Goal: Contribute content: Contribute content

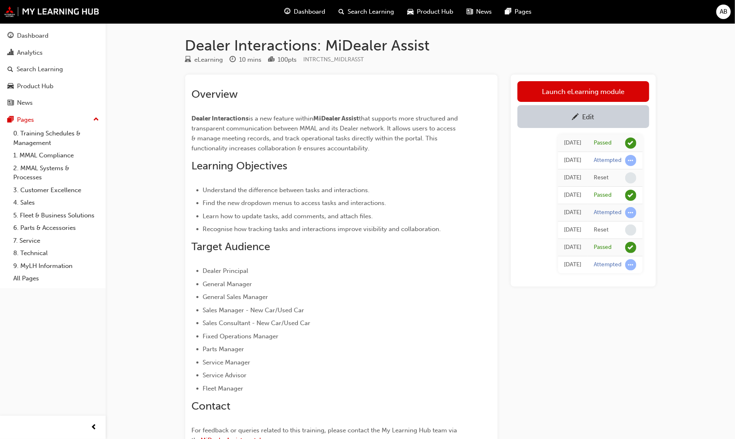
click at [200, 421] on div "Overview Dealer Interactions is a new feature within MiDealer Assist that suppo…" at bounding box center [326, 268] width 269 height 360
click at [209, 390] on span "Fleet Manager" at bounding box center [223, 388] width 41 height 7
click at [617, 123] on link "Edit" at bounding box center [584, 116] width 132 height 23
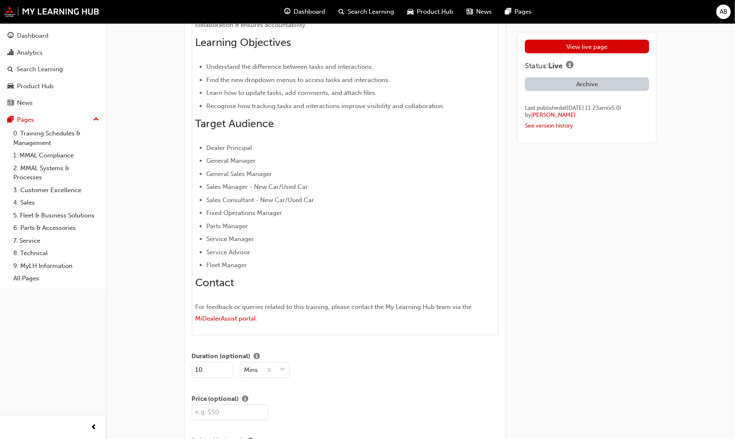
scroll to position [506, 0]
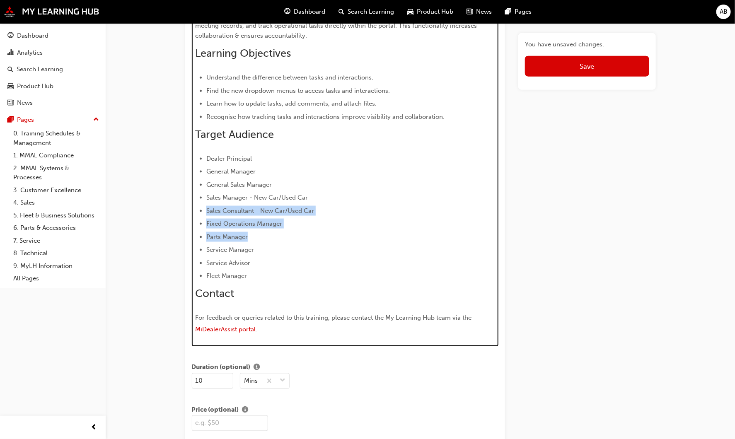
drag, startPoint x: 256, startPoint y: 234, endPoint x: 188, endPoint y: 208, distance: 73.2
click at [188, 208] on div "Title Dealer Interactions: MiDealer Assist Characters: 36 Featured Image Drag a…" at bounding box center [345, 425] width 320 height 1740
click at [274, 286] on div "Overview Dealer Interactions is a new feature within MiDealer Assist that suppo…" at bounding box center [345, 156] width 300 height 362
drag, startPoint x: 249, startPoint y: 235, endPoint x: 207, endPoint y: 202, distance: 52.9
click at [207, 202] on ul "Dealer Principal General Manager General Sales Manager Sales Manager - New Car/…" at bounding box center [345, 218] width 300 height 128
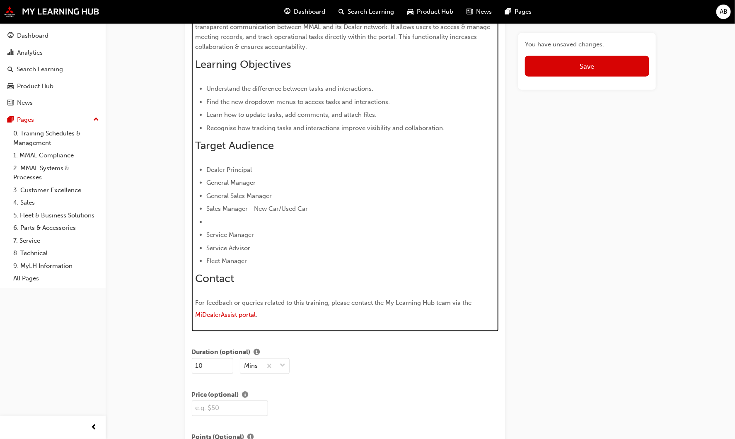
scroll to position [482, 0]
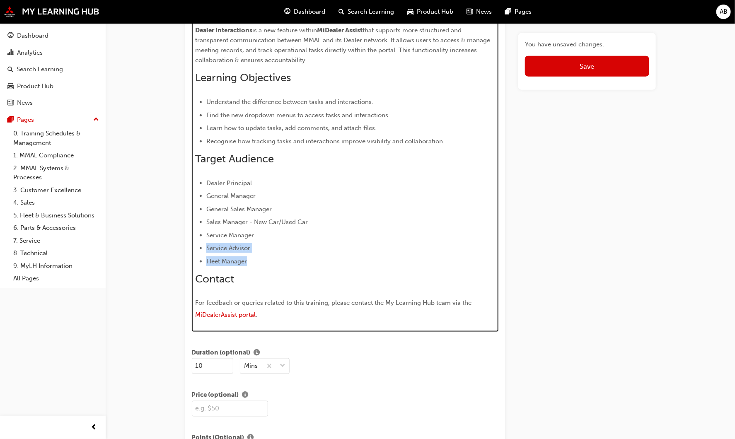
drag, startPoint x: 263, startPoint y: 259, endPoint x: 203, endPoint y: 245, distance: 61.5
click at [203, 245] on ul "Dealer Principal General Manager General Sales Manager Sales Manager - New Car/…" at bounding box center [345, 222] width 300 height 88
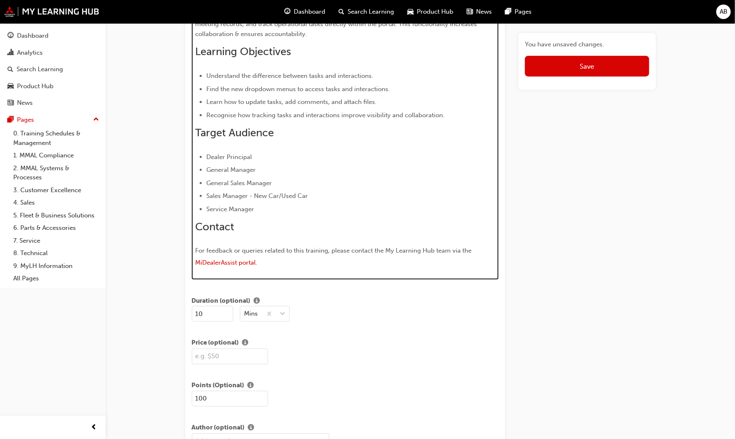
scroll to position [495, 0]
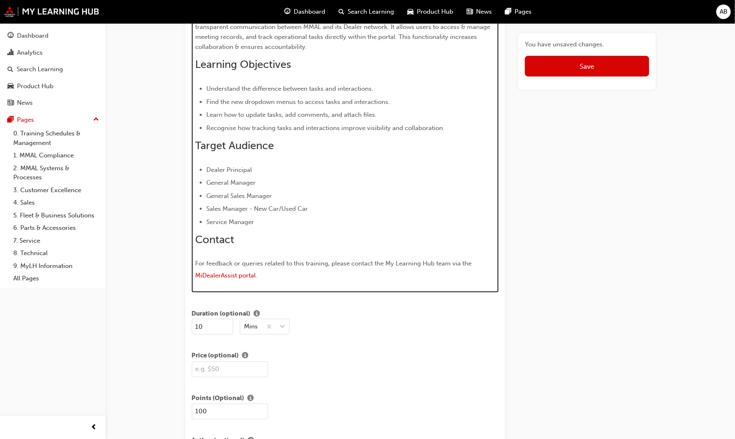
drag, startPoint x: 237, startPoint y: 206, endPoint x: 227, endPoint y: 206, distance: 9.9
click at [232, 206] on span "Sales Manager - New Car/Used Car" at bounding box center [257, 208] width 102 height 7
drag, startPoint x: 316, startPoint y: 186, endPoint x: 198, endPoint y: 163, distance: 120.6
click at [203, 167] on ul "Dealer Principal General Manager General Sales Manager Sales Manager - New Car/…" at bounding box center [345, 196] width 300 height 62
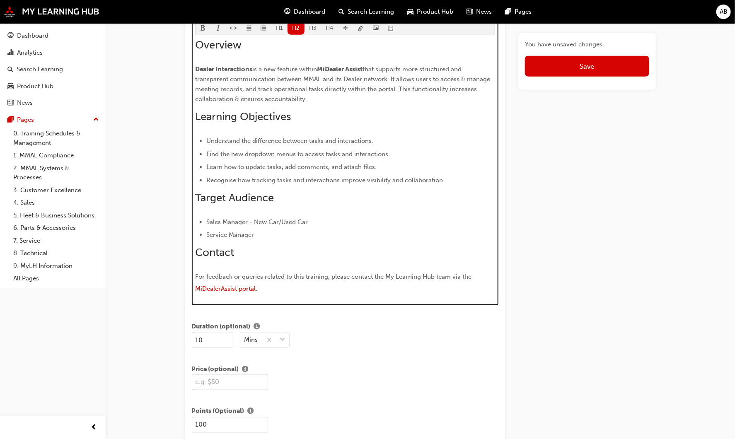
scroll to position [419, 0]
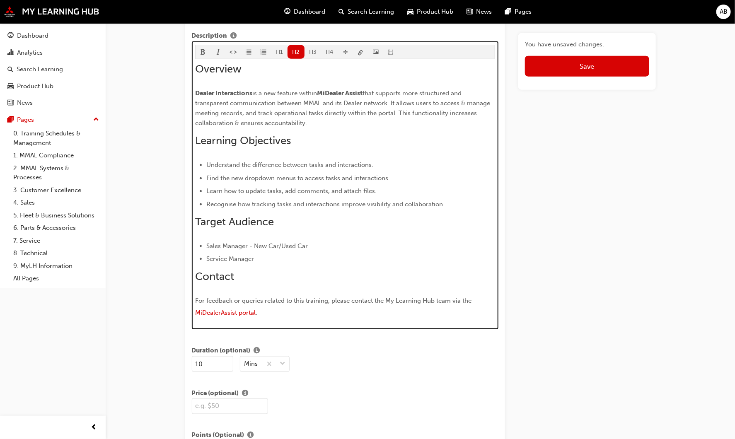
click at [308, 236] on div "Overview Dealer Interactions is a new feature within MiDealer Assist that suppo…" at bounding box center [345, 191] width 300 height 257
click at [303, 229] on div "Overview Dealer Interactions is a new feature within MiDealer Assist that suppo…" at bounding box center [345, 191] width 300 height 257
click at [391, 270] on h2 "Contact" at bounding box center [345, 276] width 300 height 13
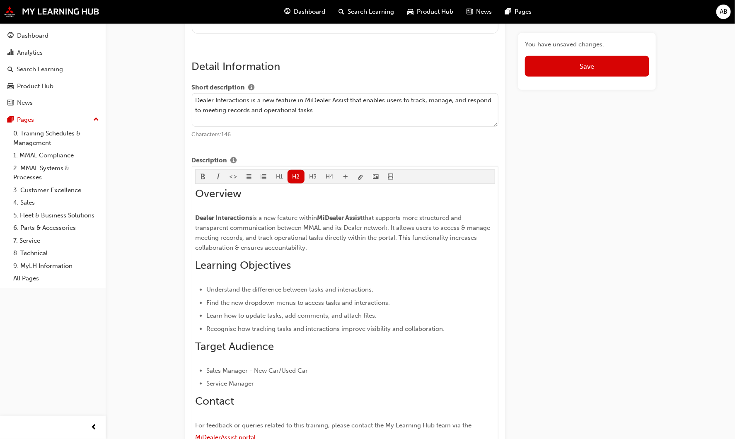
scroll to position [277, 0]
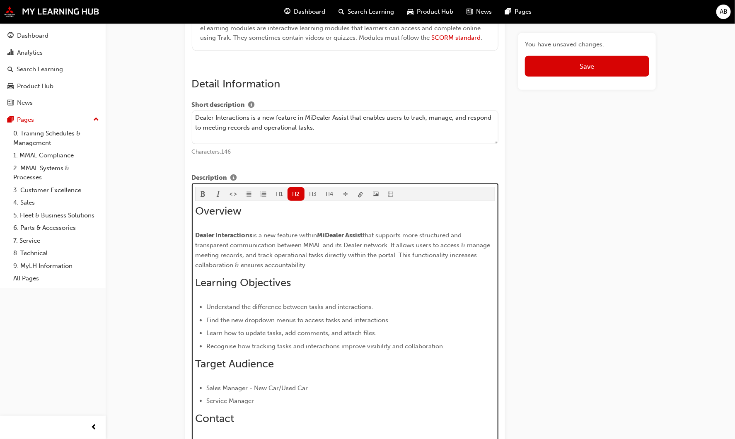
click at [320, 389] on li "Sales Manager - New Car/Used Car" at bounding box center [350, 388] width 289 height 10
click at [236, 253] on span "that supports more structured and transparent communication between MMAL and it…" at bounding box center [343, 250] width 297 height 37
click at [249, 252] on span "that supports more structured and transparent communication between MMAL and it…" at bounding box center [343, 250] width 297 height 37
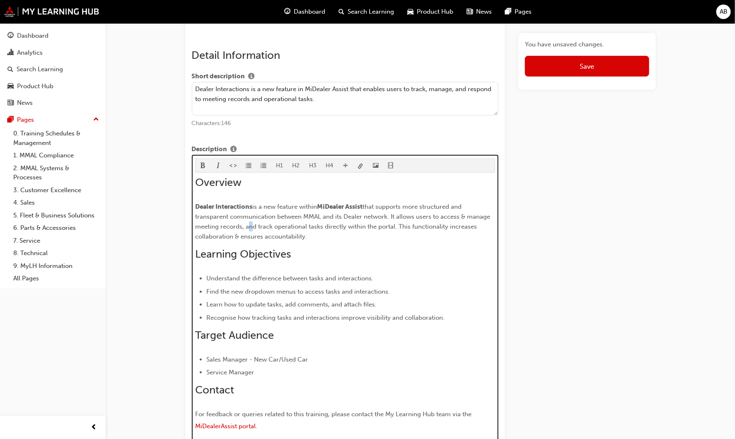
scroll to position [323, 0]
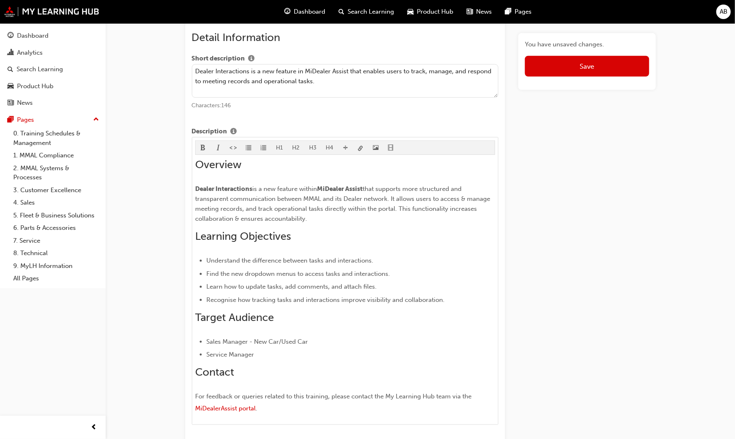
drag, startPoint x: 728, startPoint y: 234, endPoint x: 736, endPoint y: 232, distance: 8.9
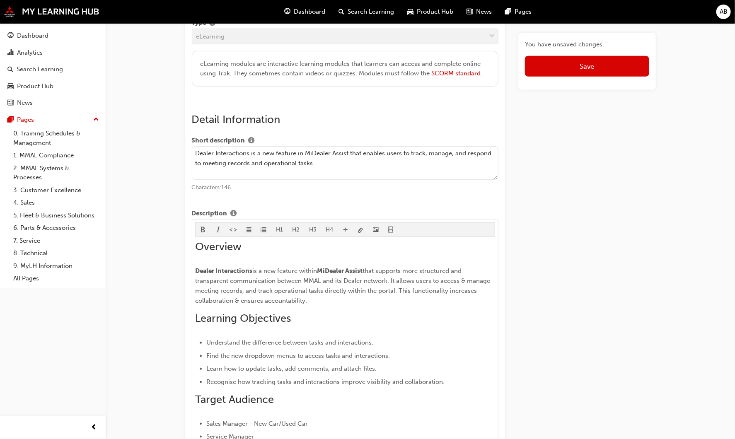
scroll to position [0, 0]
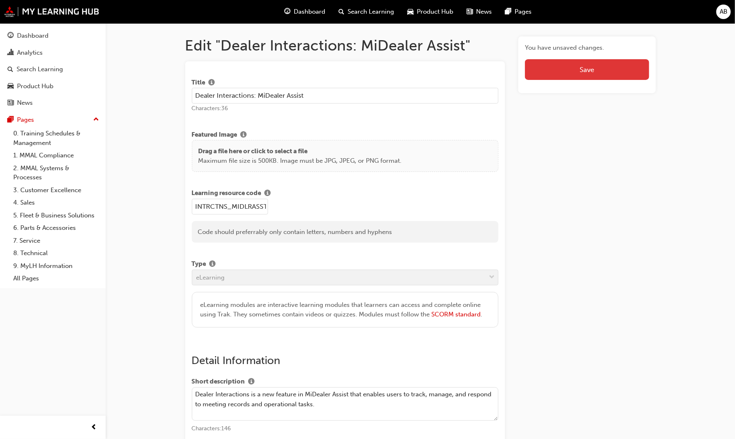
click at [598, 73] on button "Save" at bounding box center [587, 69] width 124 height 21
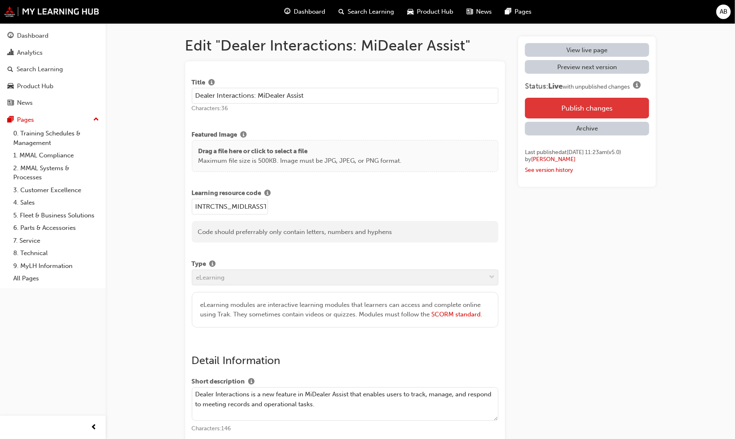
click at [556, 103] on button "Publish changes" at bounding box center [587, 108] width 124 height 21
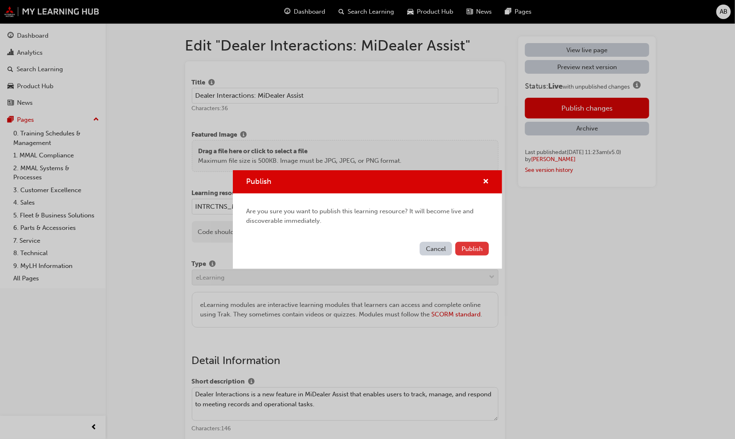
click at [473, 248] on span "Publish" at bounding box center [472, 248] width 21 height 7
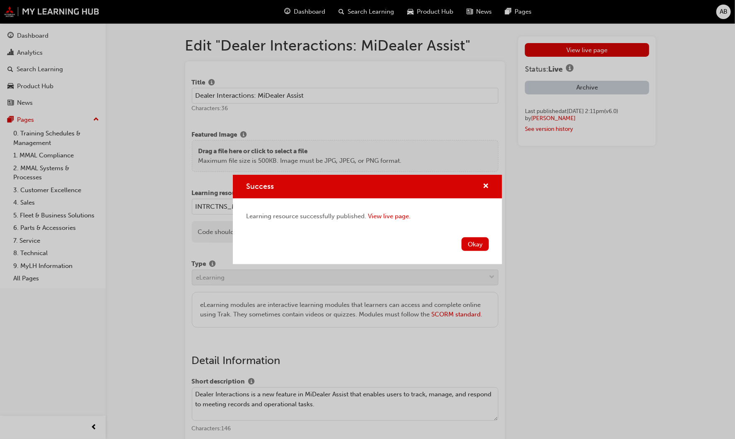
click at [478, 255] on div "Okay" at bounding box center [367, 249] width 269 height 30
click at [479, 248] on button "Okay" at bounding box center [475, 244] width 27 height 14
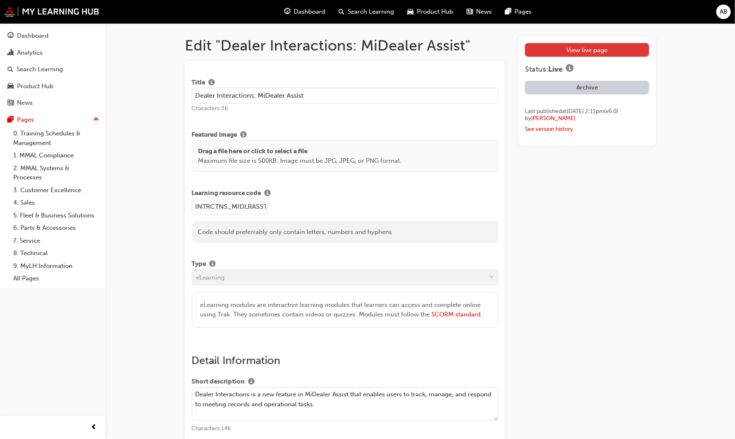
click at [588, 49] on link "View live page" at bounding box center [587, 50] width 124 height 14
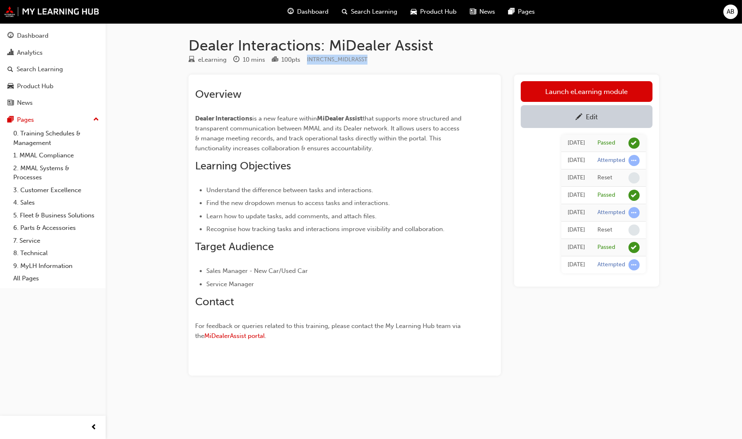
drag, startPoint x: 308, startPoint y: 59, endPoint x: 397, endPoint y: 64, distance: 88.8
click at [397, 64] on div "eLearning 10 mins 100 pts INTRCTNS_MIDLRASST" at bounding box center [424, 62] width 471 height 14
drag, startPoint x: 397, startPoint y: 64, endPoint x: 342, endPoint y: 11, distance: 76.5
click at [342, 11] on span "search-icon" at bounding box center [345, 12] width 6 height 10
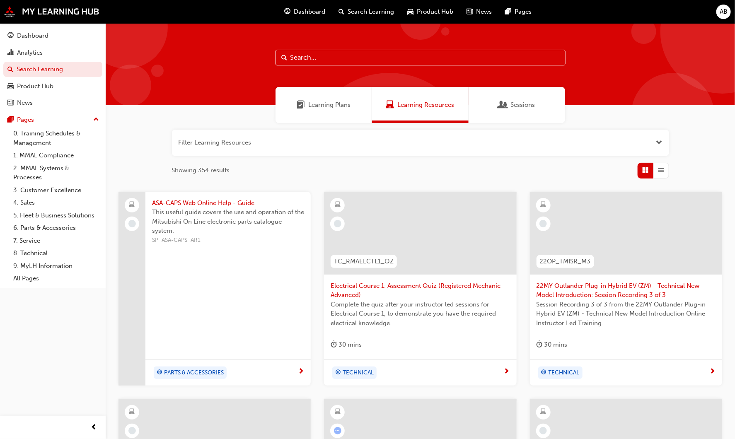
drag, startPoint x: 663, startPoint y: 143, endPoint x: 671, endPoint y: 144, distance: 7.9
click at [670, 144] on div "Filter Learning Resources Showing 354 results ASA-CAPS Web Online Help - Guide …" at bounding box center [420, 385] width 629 height 524
click at [666, 139] on button "button" at bounding box center [420, 143] width 497 height 27
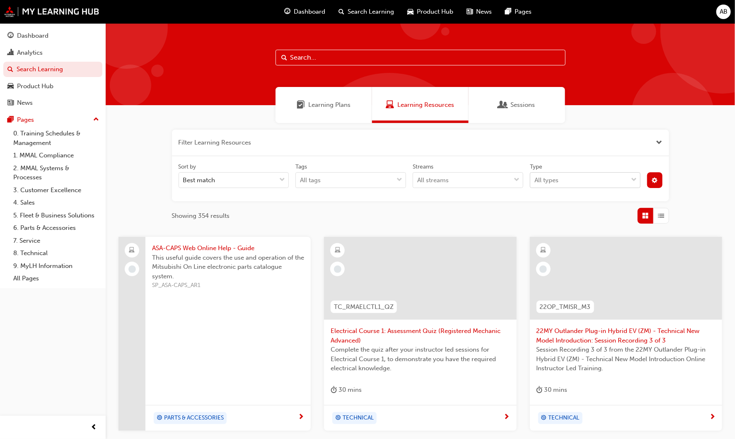
click at [600, 185] on div "All types" at bounding box center [578, 180] width 97 height 15
click at [535, 184] on input "Type All types" at bounding box center [535, 180] width 1 height 7
click at [595, 199] on div "eLearning" at bounding box center [585, 201] width 111 height 16
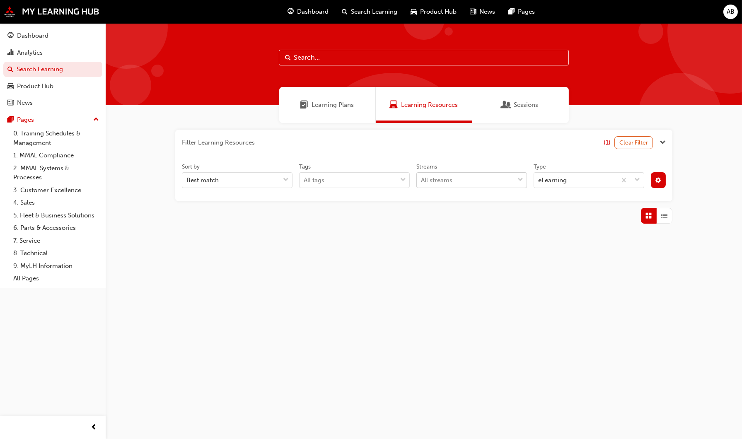
click at [448, 176] on div "All streams" at bounding box center [436, 181] width 31 height 10
click at [422, 177] on input "Streams All streams" at bounding box center [421, 180] width 1 height 7
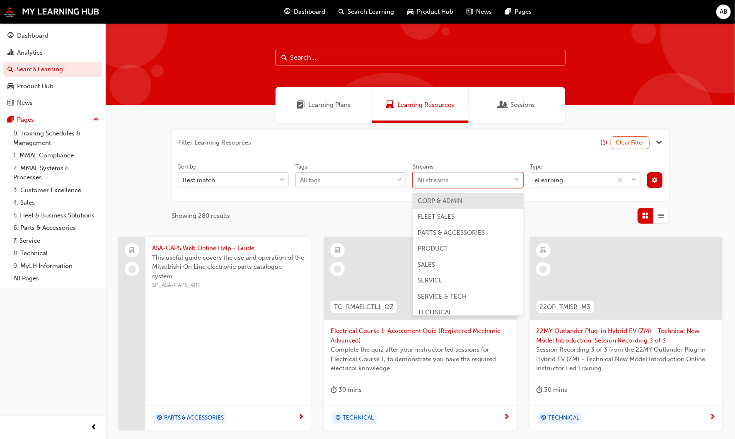
click at [364, 176] on div "All tags" at bounding box center [344, 180] width 97 height 15
click at [301, 177] on input "Tags All tags" at bounding box center [300, 180] width 1 height 7
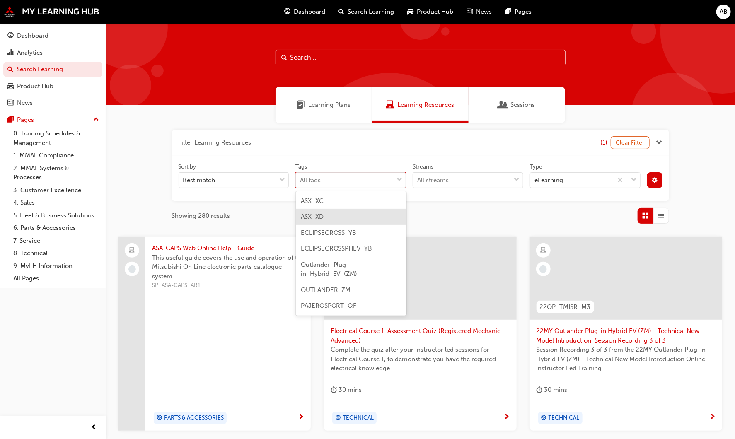
scroll to position [63, 0]
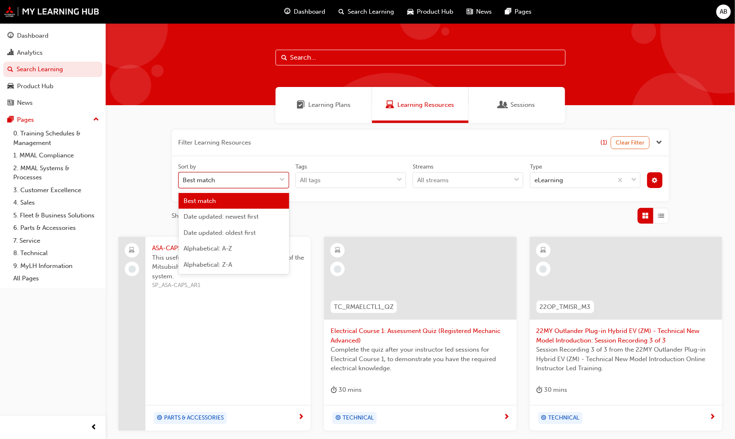
click at [218, 179] on div "Best match" at bounding box center [227, 180] width 97 height 15
click at [184, 179] on input "Sort by option Best match focused, 1 of 5. 5 results available. Use Up and Down…" at bounding box center [183, 180] width 1 height 7
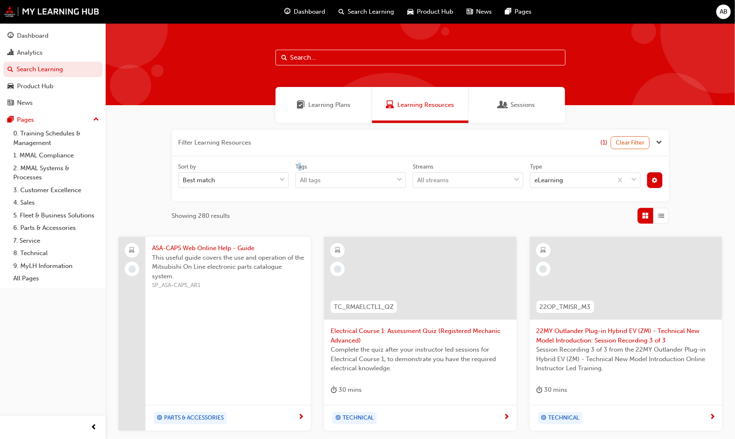
click at [303, 160] on div "Sort by Best match Tags All tags Streams All streams Type eLearning" at bounding box center [420, 179] width 497 height 46
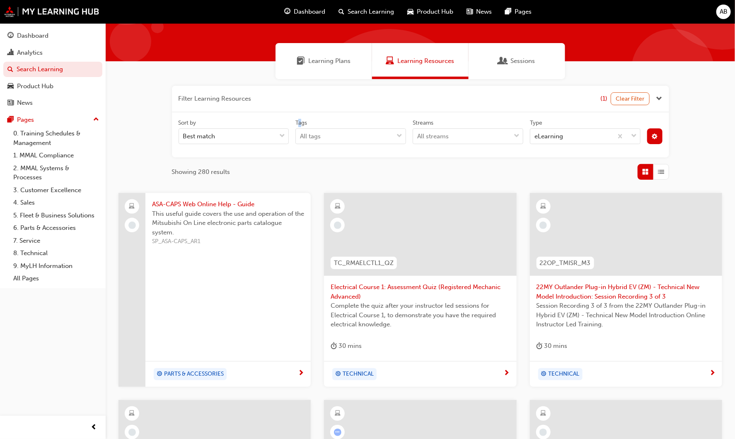
scroll to position [46, 0]
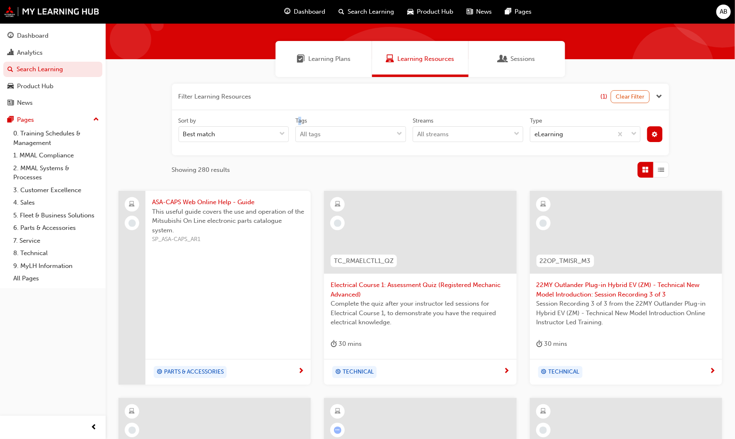
click at [662, 167] on span "List" at bounding box center [661, 170] width 6 height 10
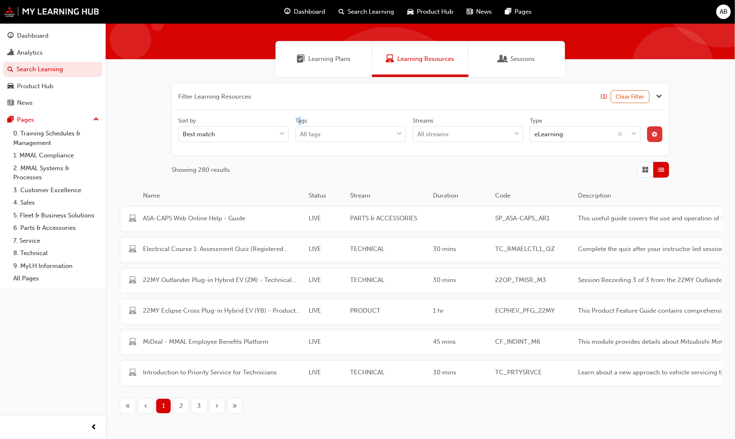
click at [653, 129] on button "button" at bounding box center [654, 134] width 15 height 16
drag, startPoint x: 588, startPoint y: 195, endPoint x: 586, endPoint y: 187, distance: 7.7
click at [588, 195] on div "unlistedOption" at bounding box center [587, 196] width 8 height 8
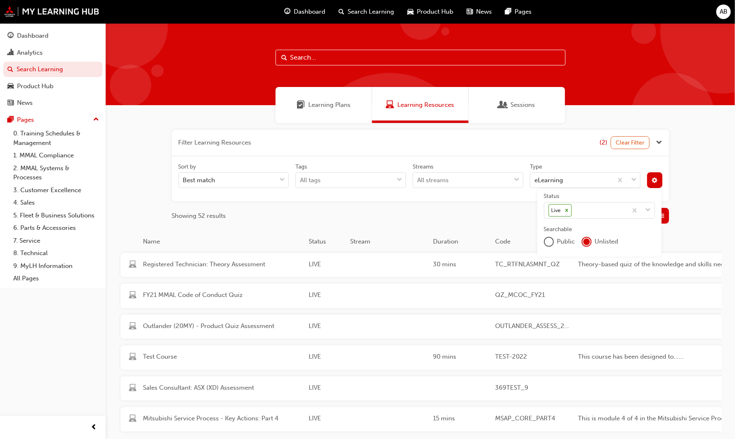
click at [715, 164] on div "Filter Learning Resources (2) Clear Filter Sort by Best match Tags All tags Str…" at bounding box center [420, 301] width 629 height 356
click at [725, 185] on div "Filter Learning Resources (2) Clear Filter Sort by Best match Tags All tags Str…" at bounding box center [420, 301] width 629 height 356
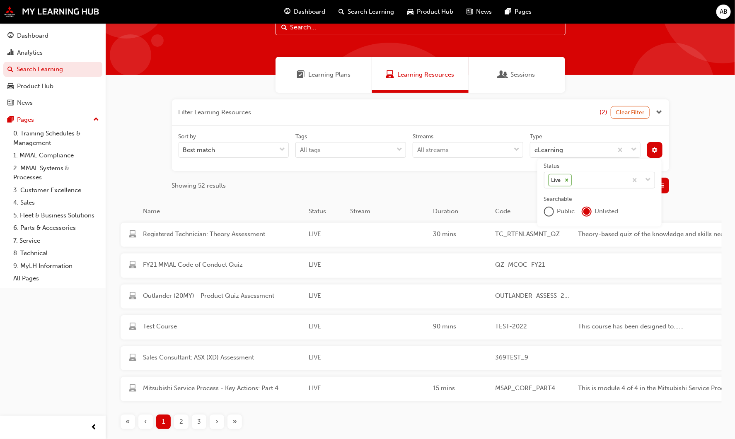
scroll to position [46, 0]
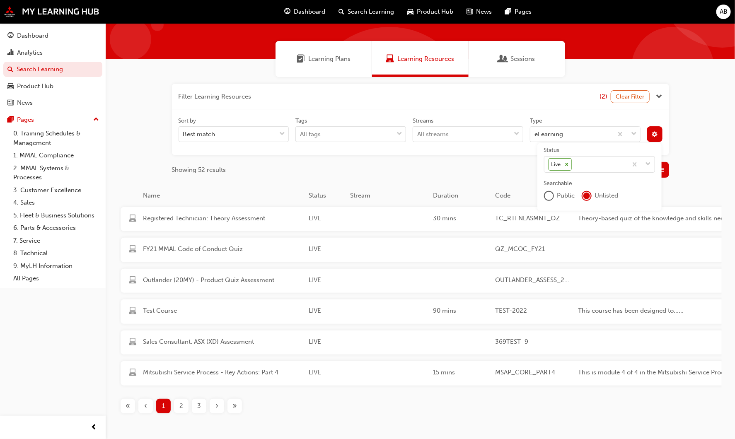
drag, startPoint x: 279, startPoint y: 417, endPoint x: 269, endPoint y: 409, distance: 12.9
click at [278, 414] on div "« ‹ 1 2 3 › »" at bounding box center [420, 406] width 603 height 15
click at [182, 411] on span "2" at bounding box center [181, 407] width 4 height 10
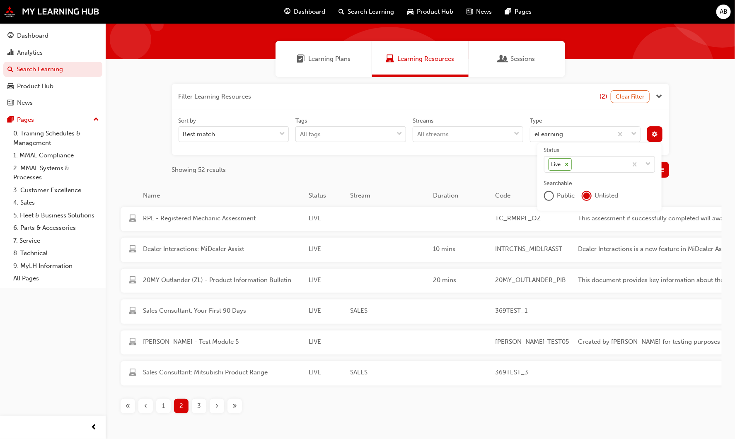
click at [205, 413] on div "3" at bounding box center [199, 406] width 15 height 15
click at [204, 410] on div "4" at bounding box center [199, 406] width 15 height 15
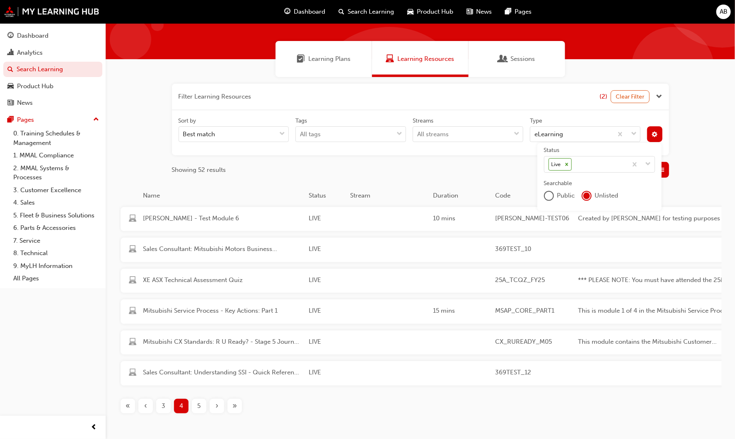
click at [216, 414] on div "›" at bounding box center [217, 406] width 15 height 15
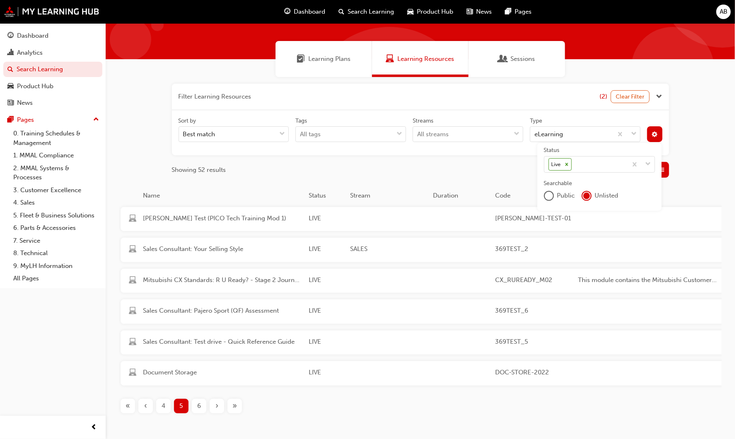
click at [216, 414] on div "›" at bounding box center [217, 406] width 15 height 15
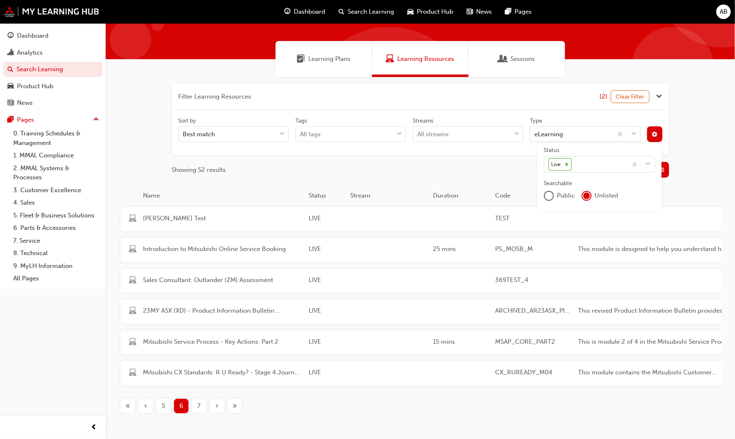
click at [226, 413] on button "»" at bounding box center [235, 406] width 18 height 15
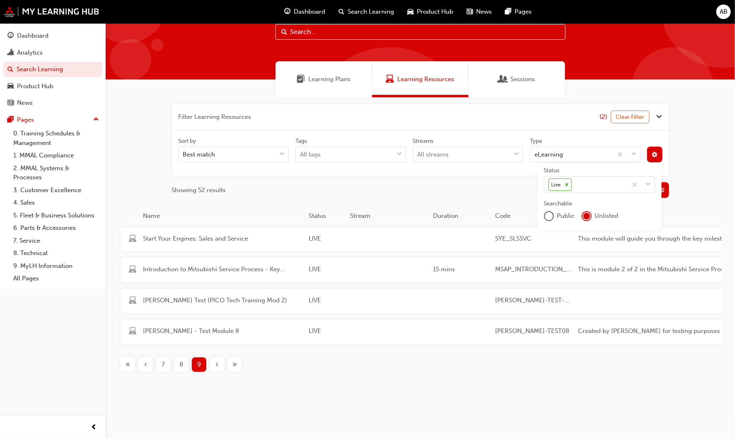
scroll to position [32, 0]
click at [551, 150] on div "eLearning" at bounding box center [549, 155] width 29 height 10
click at [535, 151] on input "Type eLearning" at bounding box center [535, 154] width 1 height 7
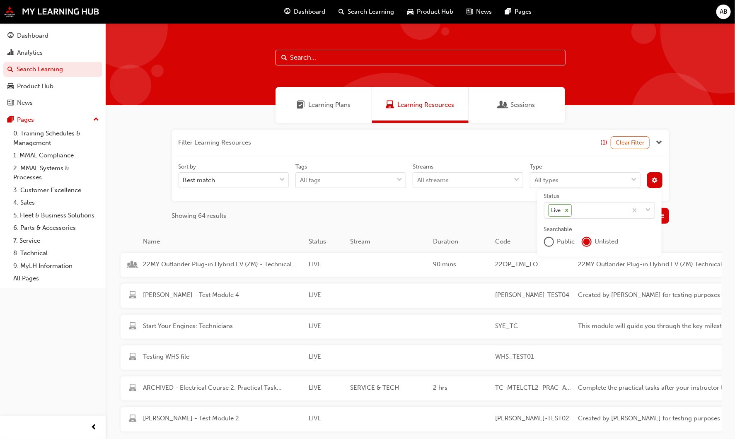
click at [369, 128] on div "Filter Learning Resources (1) Clear Filter Sort by Best match Tags All tags Str…" at bounding box center [420, 301] width 629 height 356
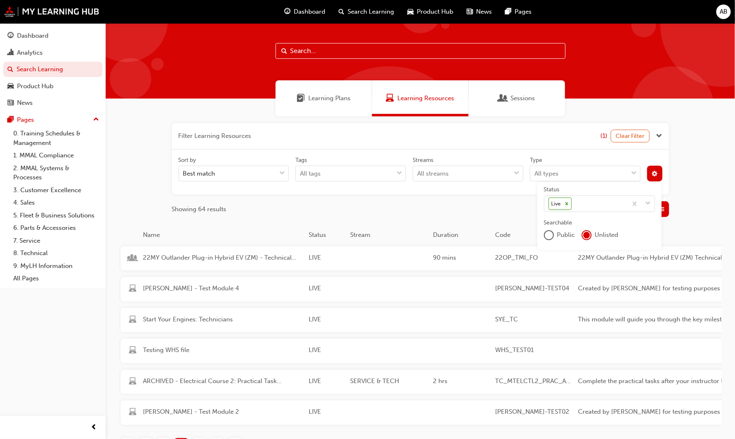
click at [724, 212] on div "Filter Learning Resources (1) Clear Filter Sort by Best match Tags All tags Str…" at bounding box center [420, 294] width 629 height 356
click at [567, 203] on icon at bounding box center [566, 203] width 3 height 3
click at [574, 203] on input "Status Live" at bounding box center [574, 203] width 1 height 7
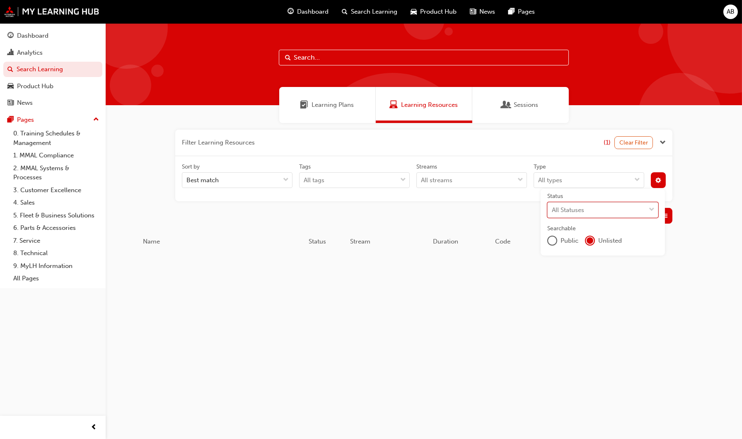
click at [595, 239] on div "unlistedOption" at bounding box center [590, 241] width 10 height 10
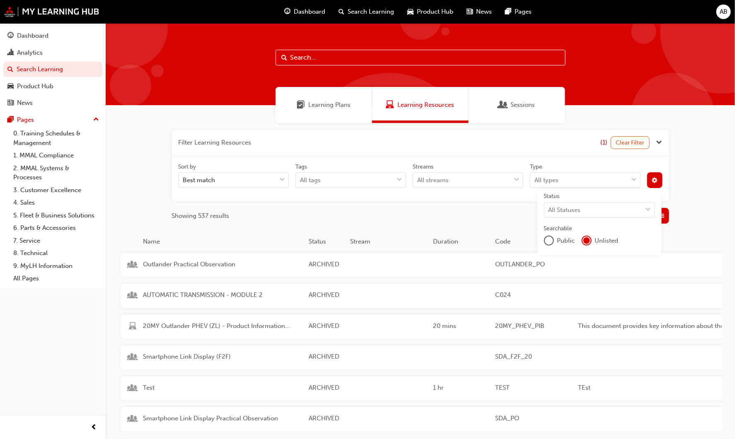
click at [592, 240] on div "Unlisted" at bounding box center [600, 241] width 37 height 10
click at [724, 186] on div "Filter Learning Resources (1) Clear Filter Sort by Best match Tags All tags Str…" at bounding box center [420, 301] width 629 height 356
click at [649, 186] on button "button" at bounding box center [654, 180] width 15 height 16
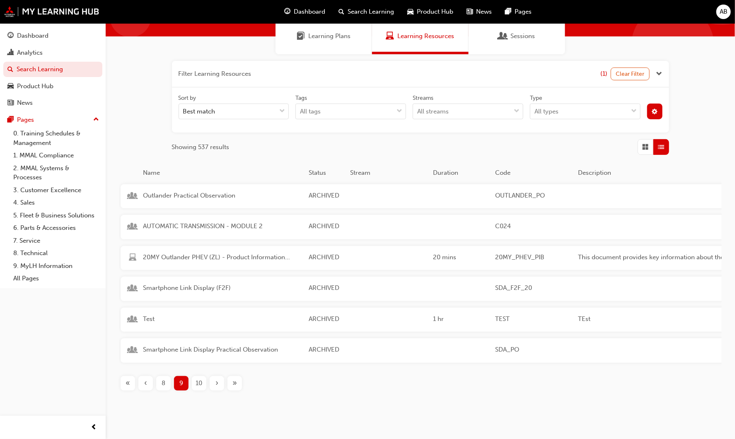
scroll to position [46, 0]
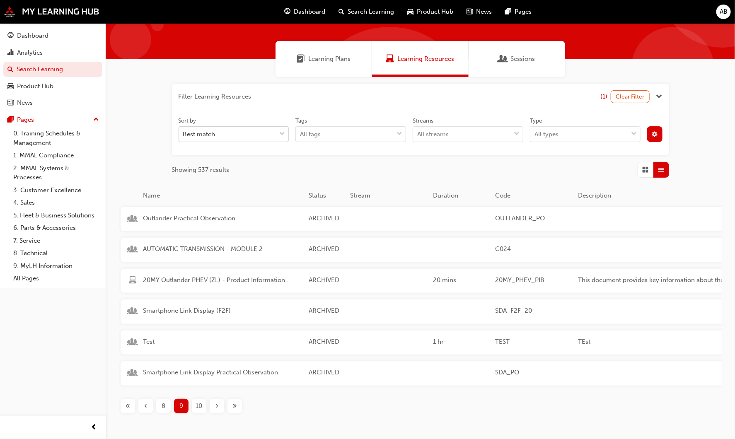
click at [214, 131] on div "Best match" at bounding box center [199, 135] width 32 height 10
click at [184, 131] on input "Sort by Best match" at bounding box center [183, 134] width 1 height 7
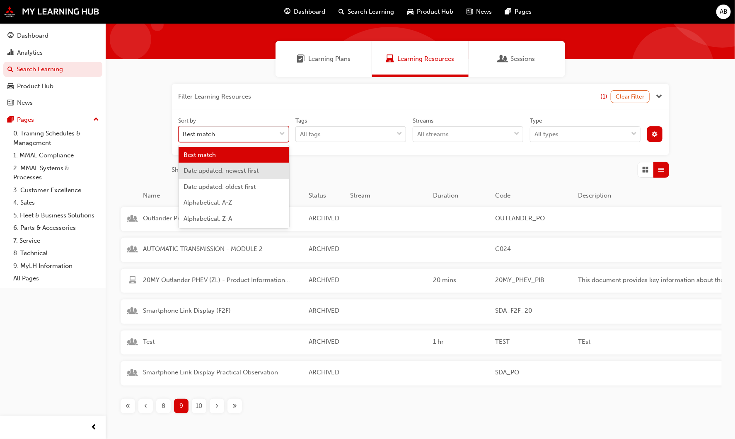
click at [235, 170] on span "Date updated: newest first" at bounding box center [221, 170] width 75 height 7
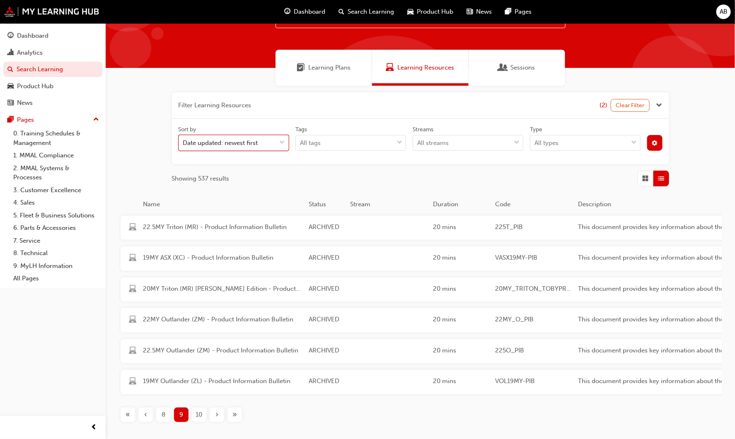
scroll to position [46, 0]
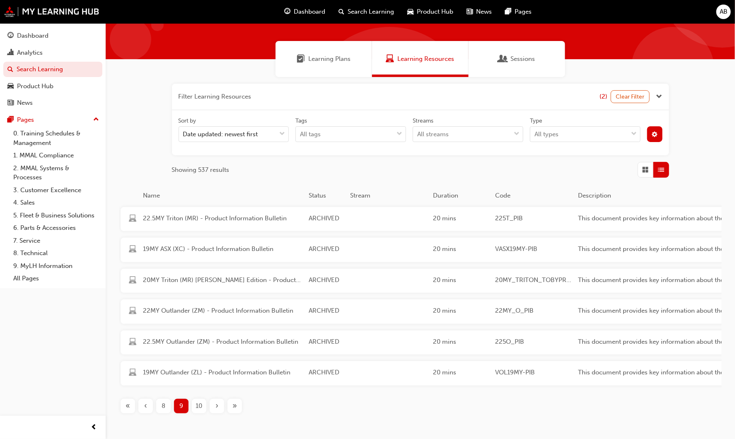
click at [122, 414] on div "«" at bounding box center [128, 406] width 15 height 15
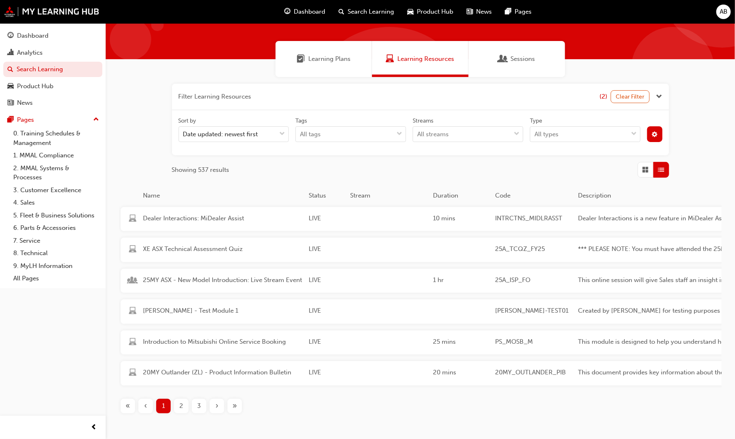
click at [645, 175] on div "button" at bounding box center [646, 170] width 16 height 16
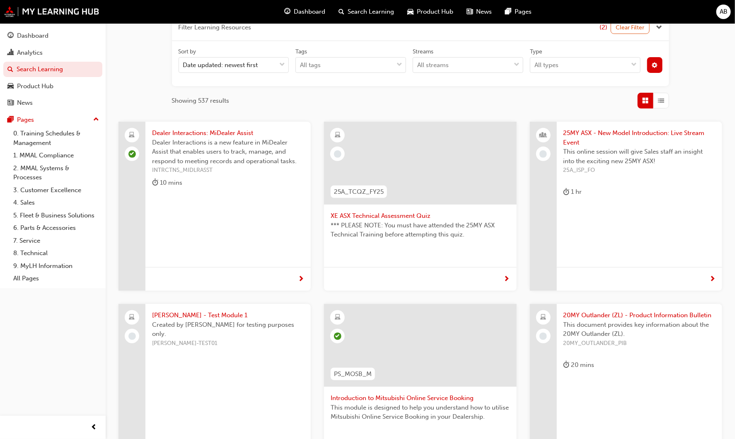
scroll to position [126, 0]
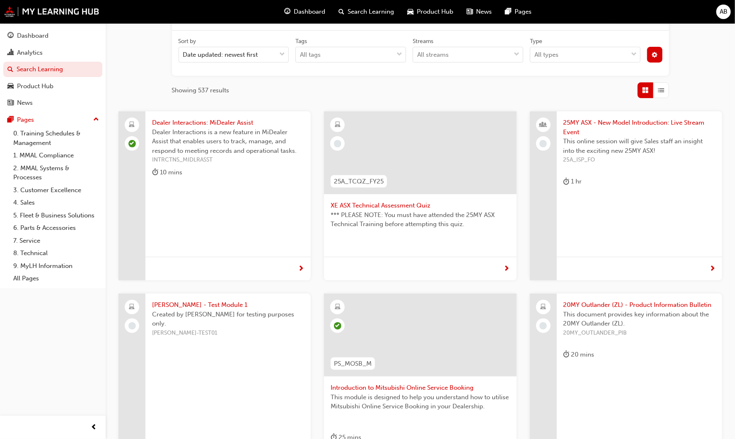
click at [194, 186] on div "Dealer Interactions: MiDealer Assist Dealer Interactions is a new feature in Mi…" at bounding box center [227, 149] width 165 height 76
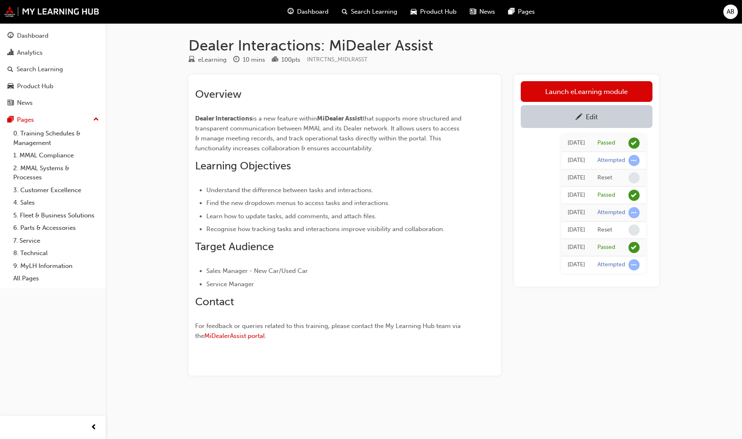
click at [632, 121] on div "Edit" at bounding box center [586, 116] width 119 height 10
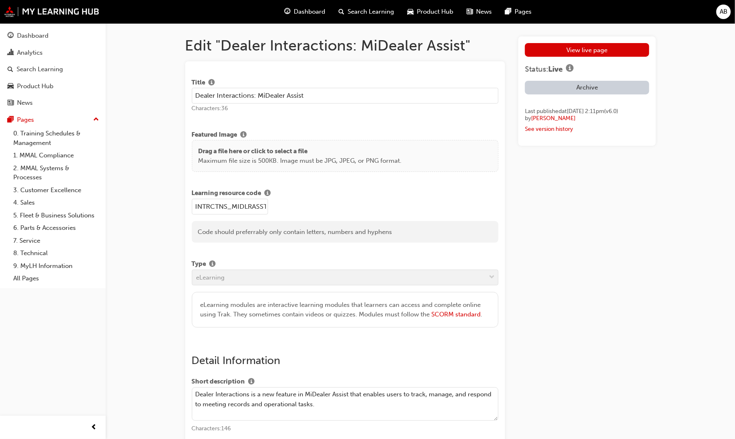
click at [383, 144] on div "Drag a file here or click to select a file Maximum file size is 500KB. Image mu…" at bounding box center [345, 156] width 307 height 32
drag, startPoint x: 631, startPoint y: 224, endPoint x: 629, endPoint y: 204, distance: 20.0
click at [598, 50] on link "View live page" at bounding box center [587, 50] width 124 height 14
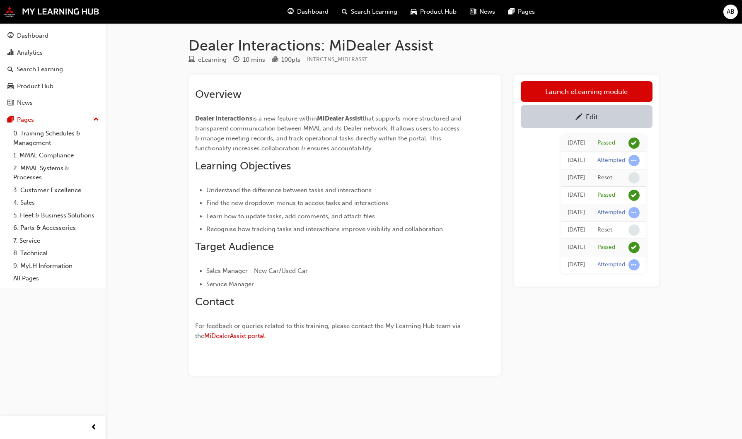
click at [585, 421] on div "Dealer Interactions: MiDealer Assist eLearning 10 mins 100 pts INTRCTNS_MIDLRAS…" at bounding box center [371, 219] width 742 height 439
drag, startPoint x: 264, startPoint y: 291, endPoint x: 196, endPoint y: 276, distance: 69.1
click at [196, 276] on div "Overview Dealer Interactions is a new feature within MiDealer Assist that suppo…" at bounding box center [329, 215] width 269 height 255
click at [250, 283] on span "Service Manager" at bounding box center [230, 284] width 48 height 7
drag, startPoint x: 203, startPoint y: 270, endPoint x: 256, endPoint y: 287, distance: 55.3
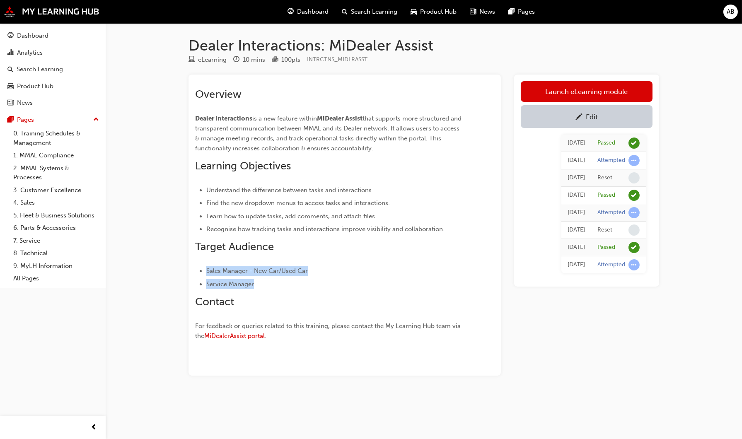
click at [256, 287] on ul "Sales Manager - New Car/Used Car Service Manager" at bounding box center [329, 277] width 269 height 23
copy ul "Sales Manager - New Car/Used Car Service Manager"
drag, startPoint x: 547, startPoint y: 394, endPoint x: 543, endPoint y: 397, distance: 4.4
click at [547, 397] on div "Dealer Interactions: MiDealer Assist eLearning 10 mins 100 pts INTRCTNS_MIDLRAS…" at bounding box center [423, 219] width 497 height 366
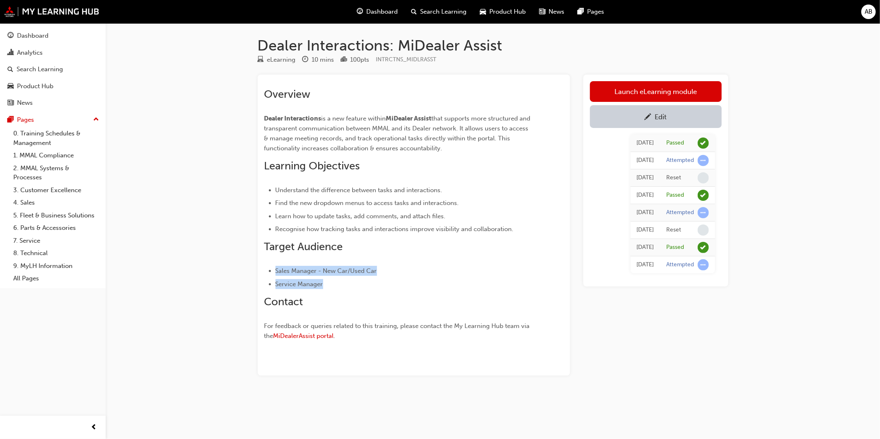
drag, startPoint x: 271, startPoint y: 267, endPoint x: 497, endPoint y: 276, distance: 226.9
click at [497, 276] on ul "Sales Manager - New Car/Used Car Service Manager" at bounding box center [398, 277] width 269 height 23
drag, startPoint x: 497, startPoint y: 276, endPoint x: 310, endPoint y: 289, distance: 187.7
click at [310, 292] on div "Overview Dealer Interactions is a new feature within MiDealer Assist that suppo…" at bounding box center [398, 215] width 269 height 255
click at [317, 279] on li "Service Manager" at bounding box center [405, 284] width 258 height 10
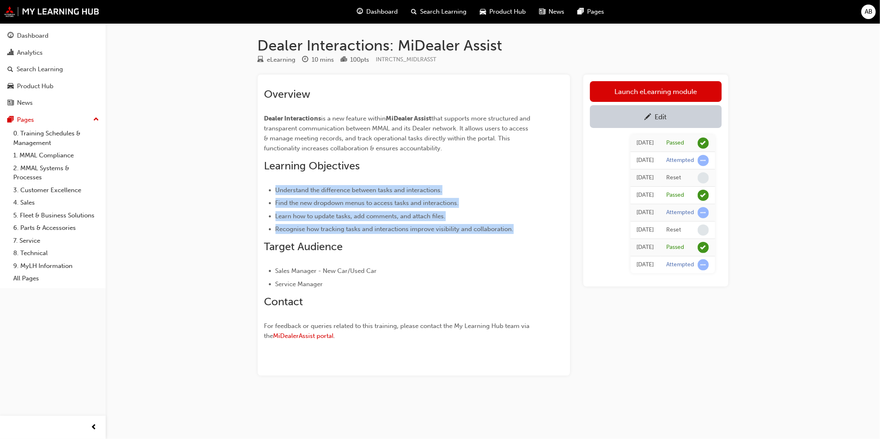
drag, startPoint x: 275, startPoint y: 186, endPoint x: 518, endPoint y: 228, distance: 247.4
click at [518, 228] on ul "Understand the difference between tasks and interactions. Find the new dropdown…" at bounding box center [398, 209] width 269 height 49
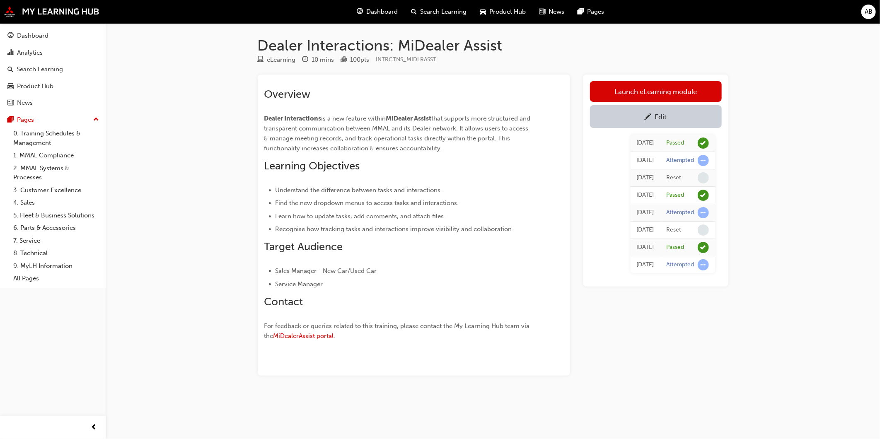
drag, startPoint x: 518, startPoint y: 228, endPoint x: 392, endPoint y: 261, distance: 130.6
click at [392, 261] on div "Overview Dealer Interactions is a new feature within MiDealer Assist that suppo…" at bounding box center [398, 215] width 269 height 255
drag, startPoint x: 336, startPoint y: 278, endPoint x: 267, endPoint y: 267, distance: 70.0
click at [267, 267] on ul "Sales Manager - New Car/Used Car Service Manager" at bounding box center [398, 277] width 269 height 23
drag, startPoint x: 267, startPoint y: 267, endPoint x: 316, endPoint y: 283, distance: 51.6
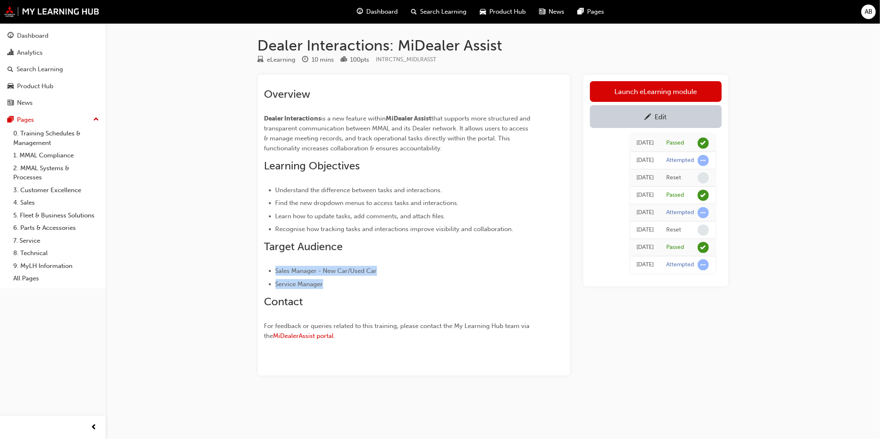
click at [316, 283] on span "Service Manager" at bounding box center [300, 284] width 48 height 7
click at [385, 291] on div "Overview Dealer Interactions is a new feature within MiDealer Assist that suppo…" at bounding box center [398, 215] width 269 height 255
drag, startPoint x: 392, startPoint y: 60, endPoint x: 481, endPoint y: 61, distance: 89.5
click at [481, 61] on div "eLearning 10 mins 100 pts INTRCTNS_MIDLRASST" at bounding box center [493, 62] width 471 height 14
drag, startPoint x: 481, startPoint y: 61, endPoint x: 382, endPoint y: 122, distance: 115.9
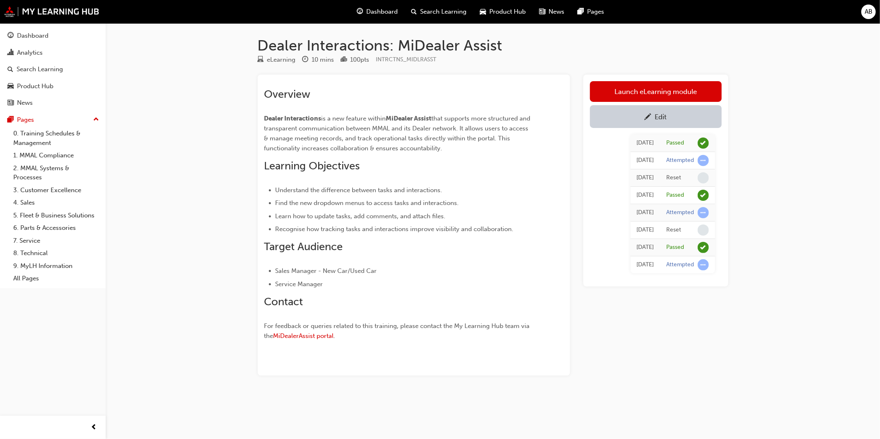
click at [385, 122] on span "is a new feature within" at bounding box center [354, 118] width 65 height 7
click at [305, 61] on span "clock-icon" at bounding box center [306, 59] width 6 height 7
click at [647, 119] on span "pencil-icon" at bounding box center [648, 118] width 7 height 8
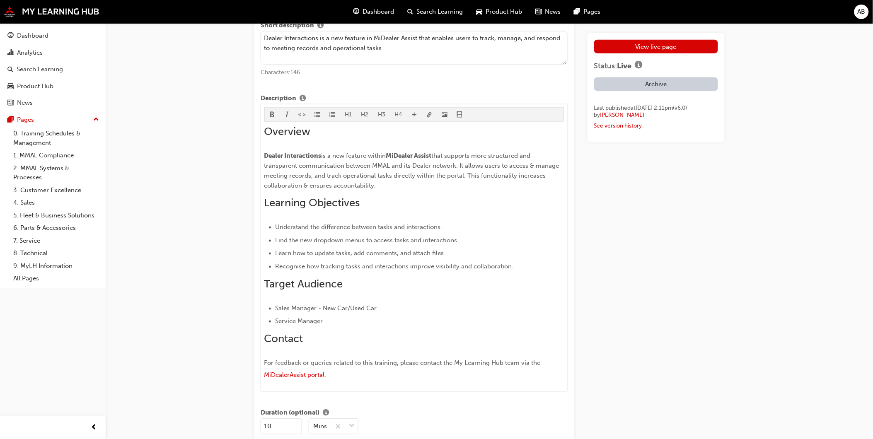
scroll to position [368, 0]
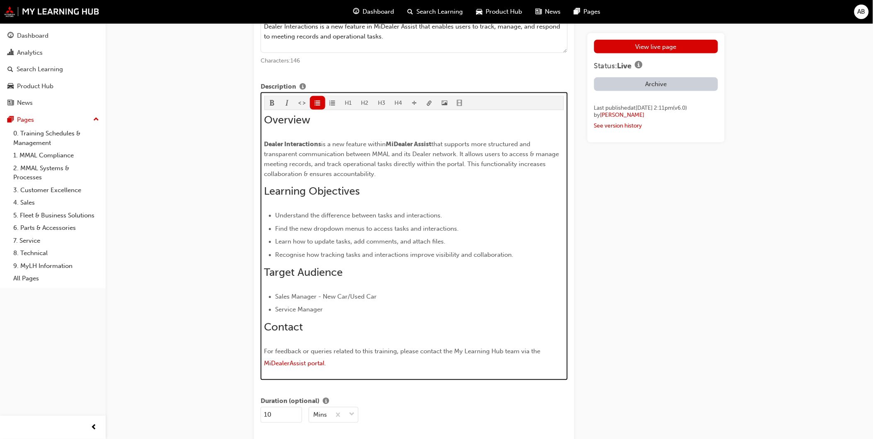
click at [325, 306] on ul "Sales Manager - New Car/Used Car Service Manager" at bounding box center [414, 303] width 300 height 23
click at [364, 278] on h2 "Target Audience" at bounding box center [414, 272] width 300 height 13
click at [452, 314] on li "Service Manager" at bounding box center [420, 310] width 289 height 10
click at [380, 290] on div "Overview Dealer Interactions is a new feature within MiDealer Assist that suppo…" at bounding box center [414, 242] width 300 height 257
click at [375, 286] on div "Overview Dealer Interactions is a new feature within MiDealer Assist that suppo…" at bounding box center [414, 242] width 300 height 257
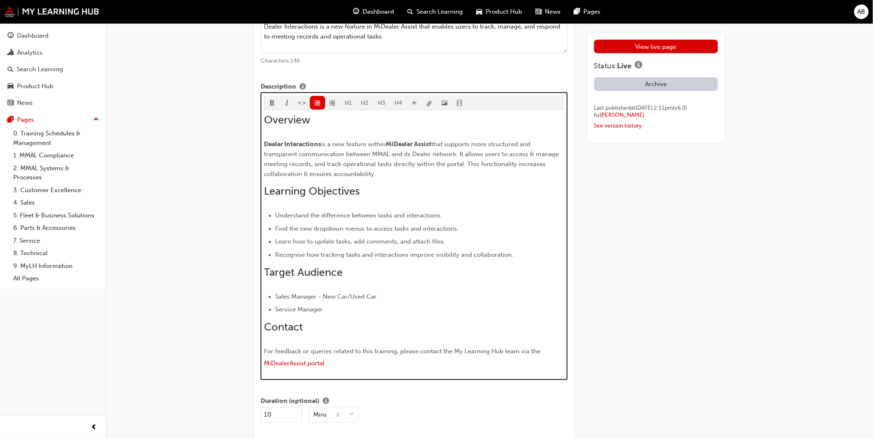
click at [378, 279] on h2 "Target Audience" at bounding box center [414, 272] width 300 height 13
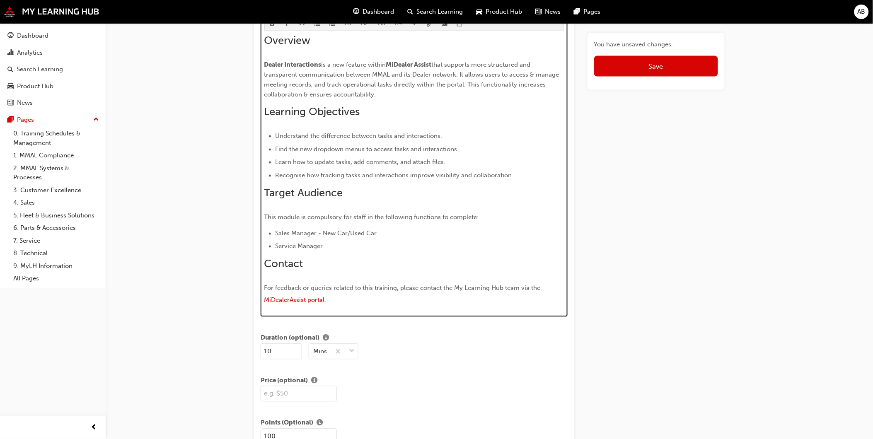
click at [446, 234] on li "Sales Manager - New Car/Used Car" at bounding box center [420, 234] width 289 height 10
click at [380, 244] on li "Service Manager" at bounding box center [420, 247] width 289 height 10
drag, startPoint x: 324, startPoint y: 222, endPoint x: 274, endPoint y: 229, distance: 50.6
click at [274, 229] on div "Overview Dealer Interactions is a new feature within MiDealer Assist that suppo…" at bounding box center [414, 170] width 300 height 273
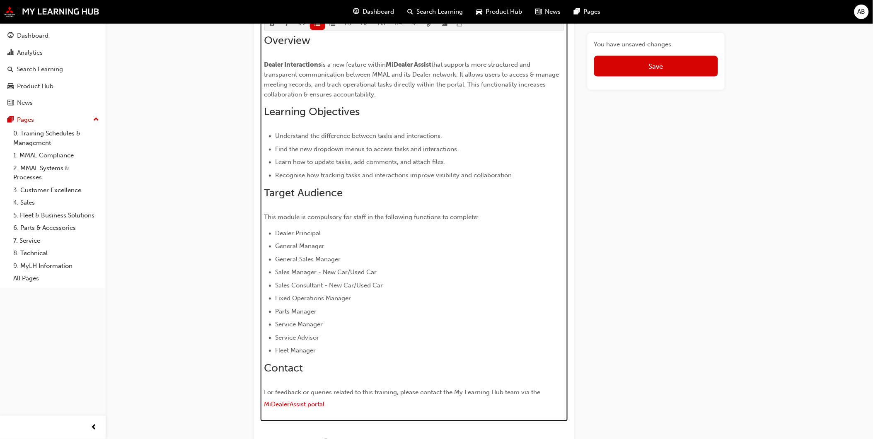
scroll to position [581, 0]
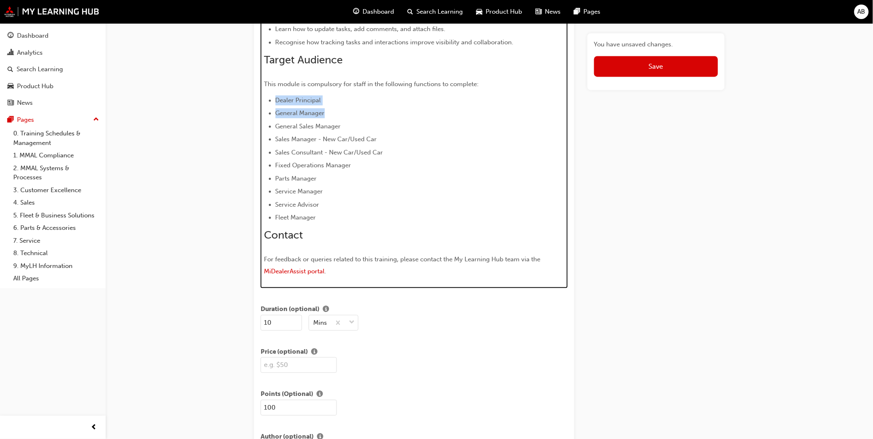
drag, startPoint x: 346, startPoint y: 112, endPoint x: 276, endPoint y: 99, distance: 70.7
click at [276, 99] on ul "Dealer Principal General Manager General Sales Manager Sales Manager - New Car/…" at bounding box center [414, 159] width 300 height 128
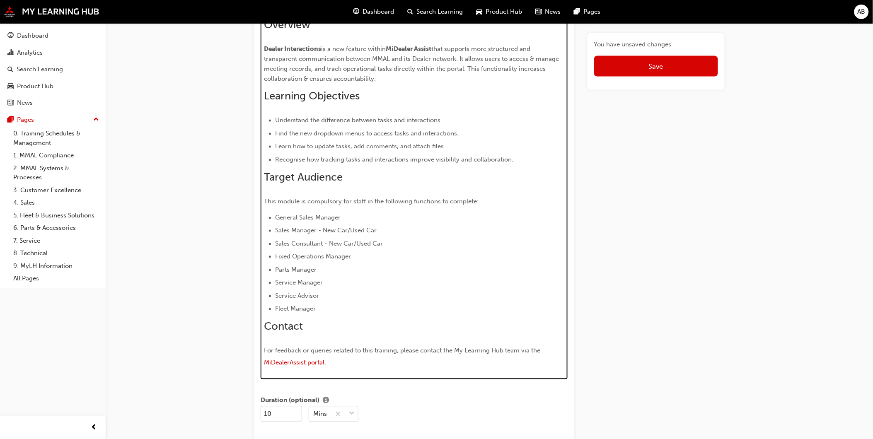
scroll to position [448, 0]
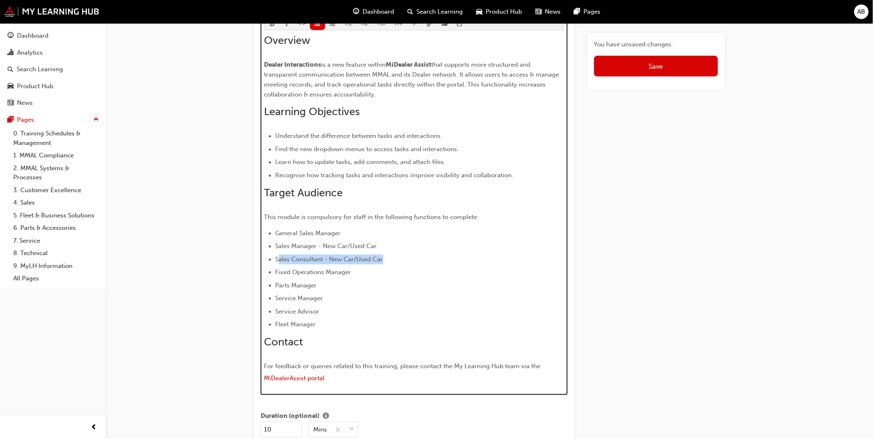
drag, startPoint x: 397, startPoint y: 260, endPoint x: 278, endPoint y: 257, distance: 118.1
click at [278, 257] on li "Sales Consultant - New Car/Used Car" at bounding box center [420, 260] width 289 height 10
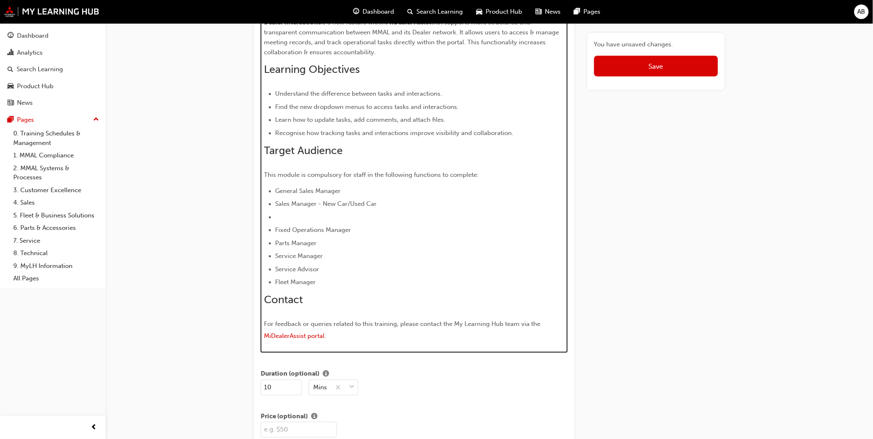
scroll to position [477, 0]
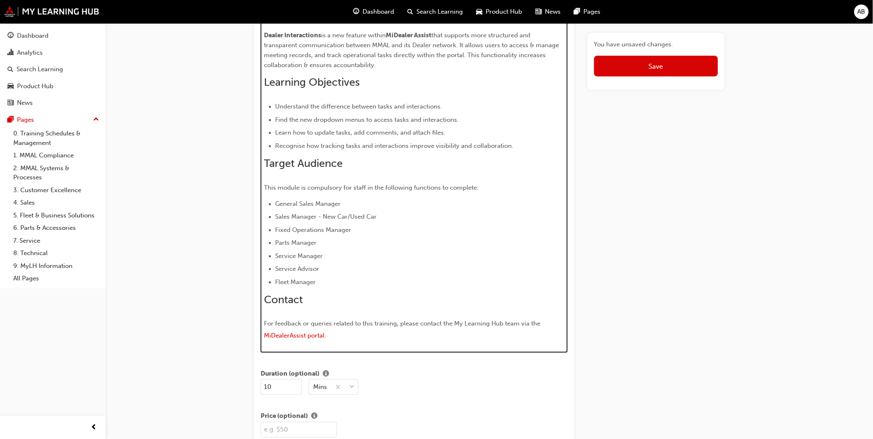
click at [326, 248] on li "Parts Manager" at bounding box center [420, 243] width 289 height 10
click at [327, 260] on li "Service Manager" at bounding box center [420, 257] width 289 height 10
drag, startPoint x: 324, startPoint y: 284, endPoint x: 271, endPoint y: 268, distance: 54.8
click at [271, 268] on ul "General Sales Manager Sales Manager - New Car/Used Car Fixed Operations Manager…" at bounding box center [414, 243] width 300 height 88
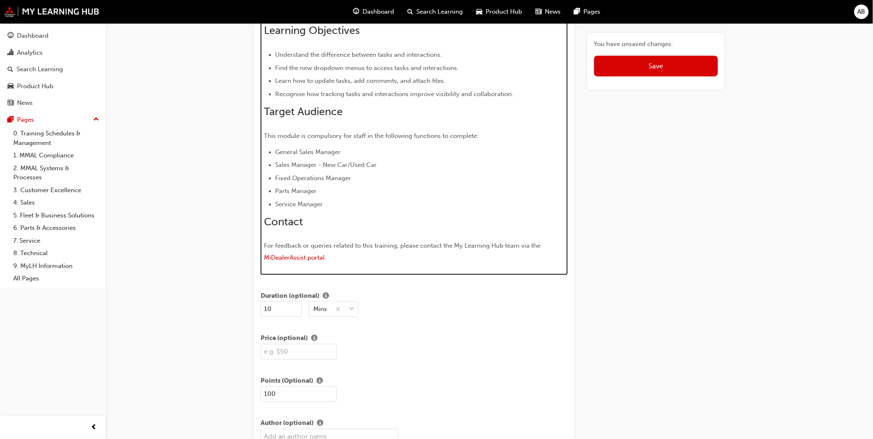
scroll to position [516, 0]
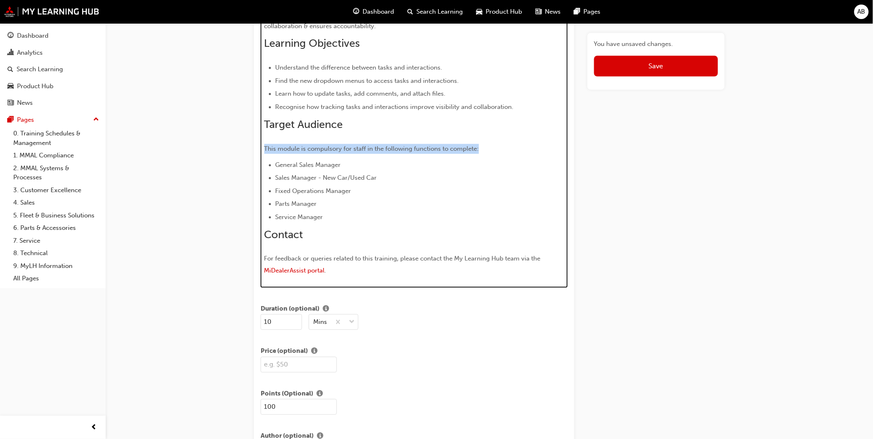
drag, startPoint x: 489, startPoint y: 150, endPoint x: 264, endPoint y: 148, distance: 225.4
click at [264, 148] on p "This module is compulsory for staff in the following functions to complete:" at bounding box center [414, 149] width 300 height 10
click at [332, 215] on li "Service Manager" at bounding box center [420, 218] width 289 height 10
click at [340, 222] on li "Service Manager" at bounding box center [420, 218] width 289 height 10
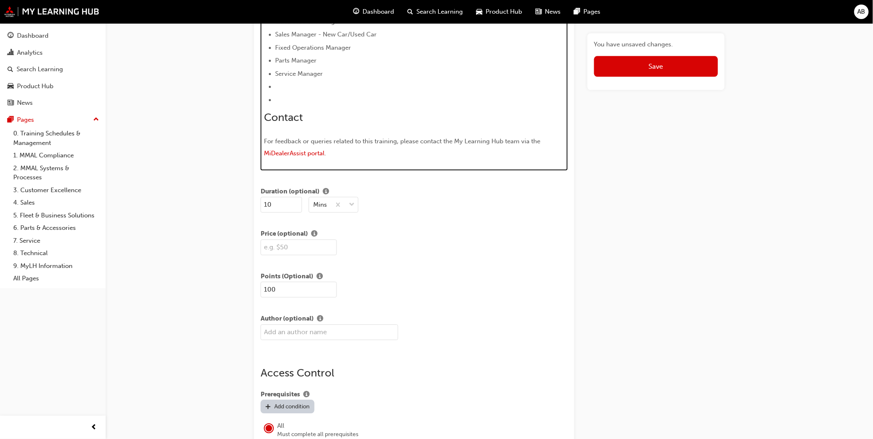
scroll to position [542, 0]
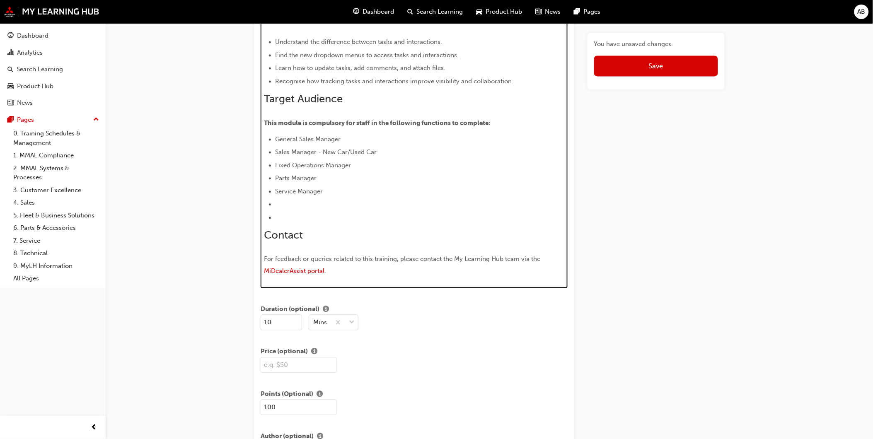
click at [358, 213] on ul "General Sales Manager Sales Manager - New Car/Used Car Fixed Operations Manager…" at bounding box center [414, 179] width 300 height 88
click at [309, 205] on li "﻿" at bounding box center [420, 205] width 289 height 10
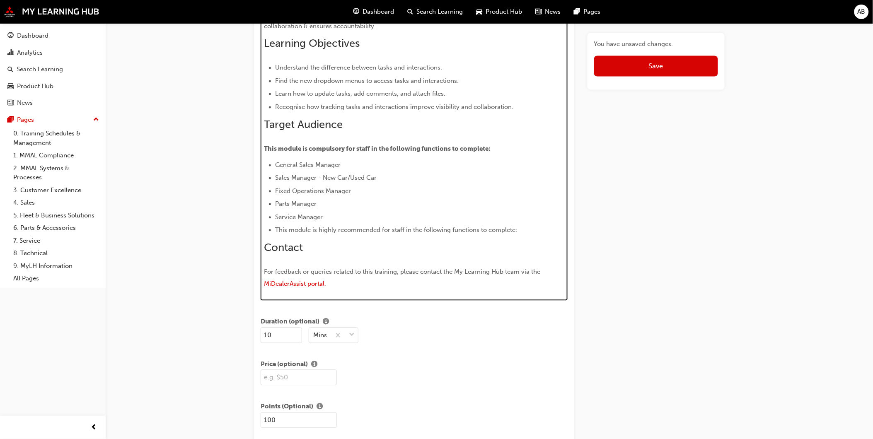
click at [277, 234] on span "This module is highly recommended for staff in the following functions to compl…" at bounding box center [397, 230] width 242 height 7
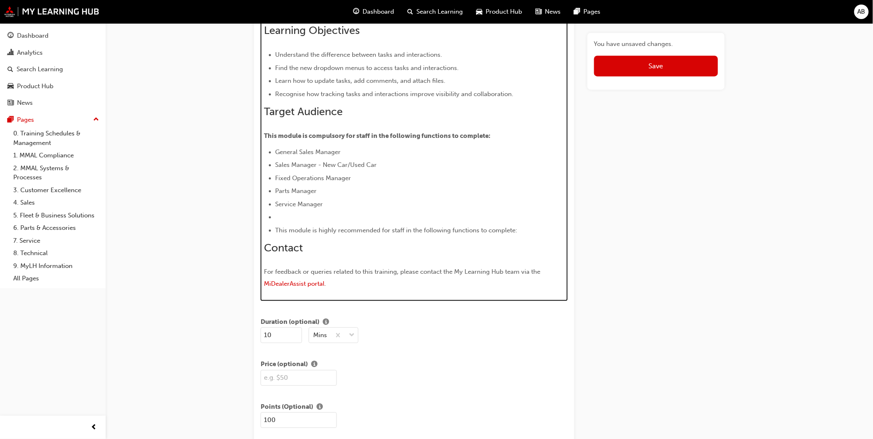
scroll to position [542, 0]
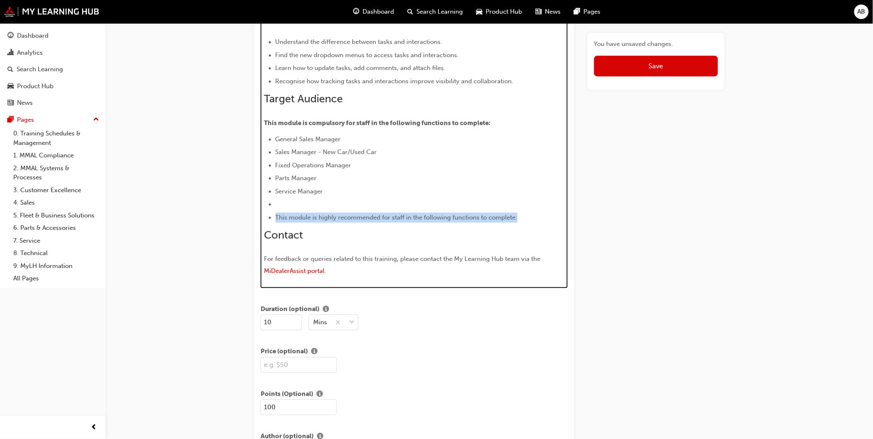
drag, startPoint x: 528, startPoint y: 217, endPoint x: 261, endPoint y: 219, distance: 266.5
click at [261, 219] on div "H1 H2 H3 H4 Overview Dealer Interactions is a new feature within MiDealer Assis…" at bounding box center [414, 104] width 307 height 370
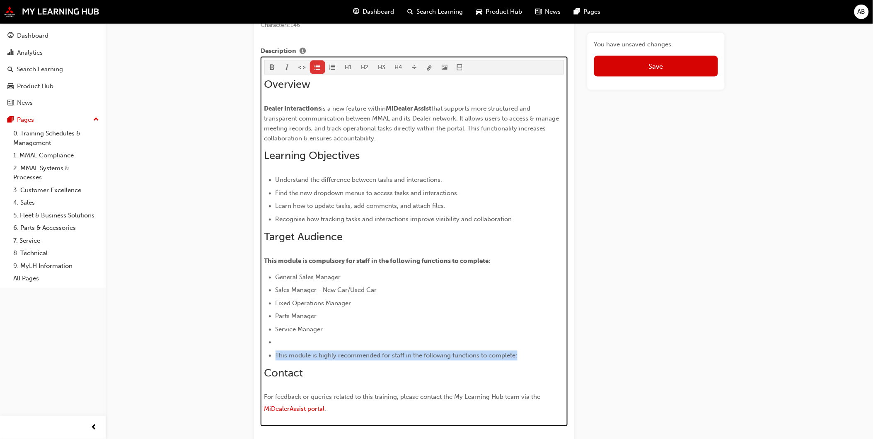
click at [316, 72] on span "format_ul-icon" at bounding box center [318, 68] width 6 height 7
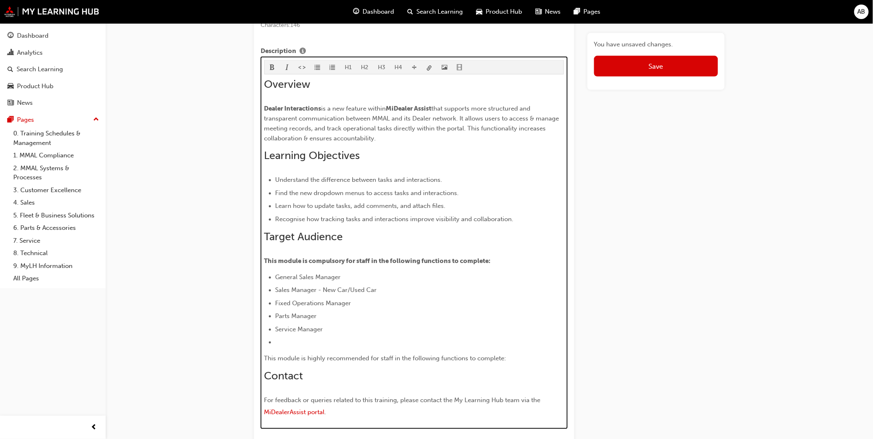
click at [287, 348] on li "﻿" at bounding box center [420, 343] width 289 height 10
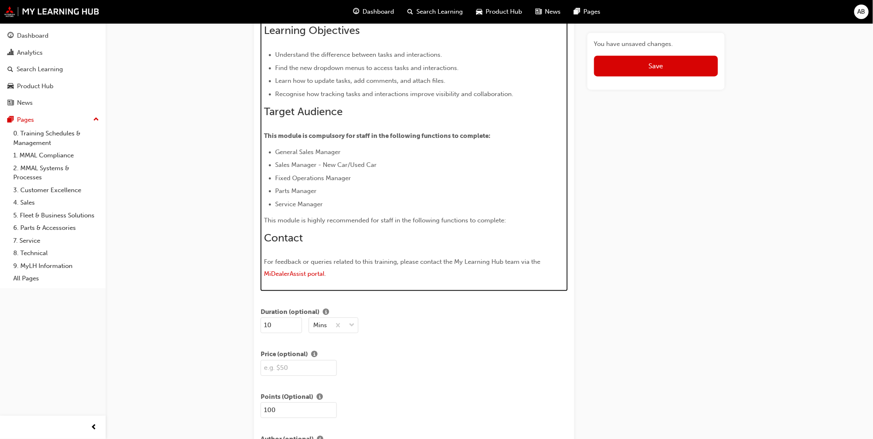
scroll to position [516, 0]
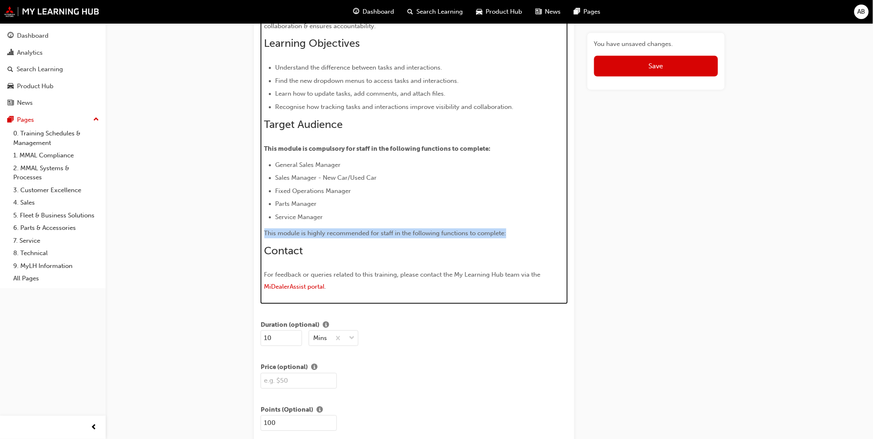
drag, startPoint x: 516, startPoint y: 229, endPoint x: 264, endPoint y: 232, distance: 252.8
click at [264, 232] on div "H1 H2 H3 H4 Overview Dealer Interactions is a new feature within MiDealer Assis…" at bounding box center [414, 124] width 307 height 360
click at [388, 152] on span "This module is compulsory for staff in the following functions to complete:" at bounding box center [377, 148] width 227 height 7
click at [501, 234] on span "This module is highly recommended for staff in the following functions to compl…" at bounding box center [391, 233] width 255 height 7
click at [541, 238] on p "This module is highly recommended for staff in the following functions to compl…" at bounding box center [414, 234] width 300 height 10
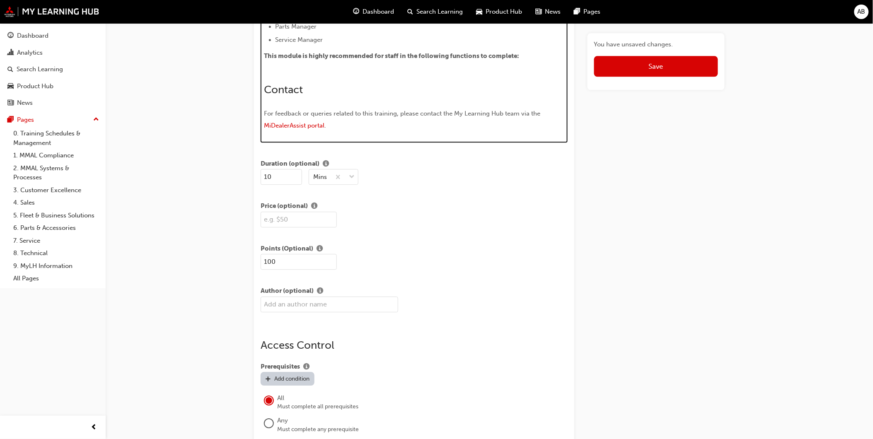
scroll to position [548, 0]
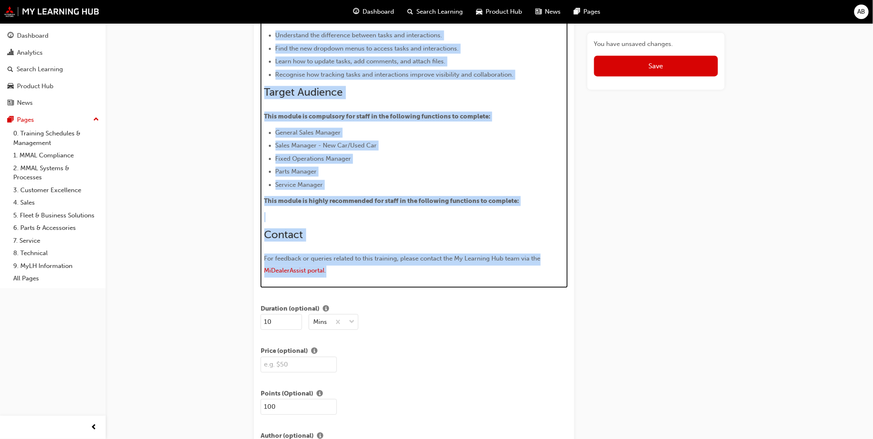
click at [304, 209] on div "Overview Dealer Interactions is a new feature within MiDealer Assist that suppo…" at bounding box center [414, 105] width 300 height 345
click at [288, 218] on p "﻿" at bounding box center [414, 218] width 300 height 10
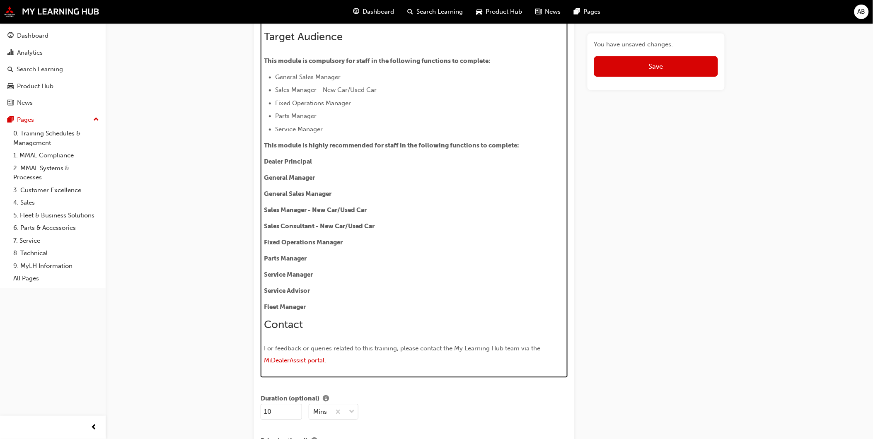
scroll to position [602, 0]
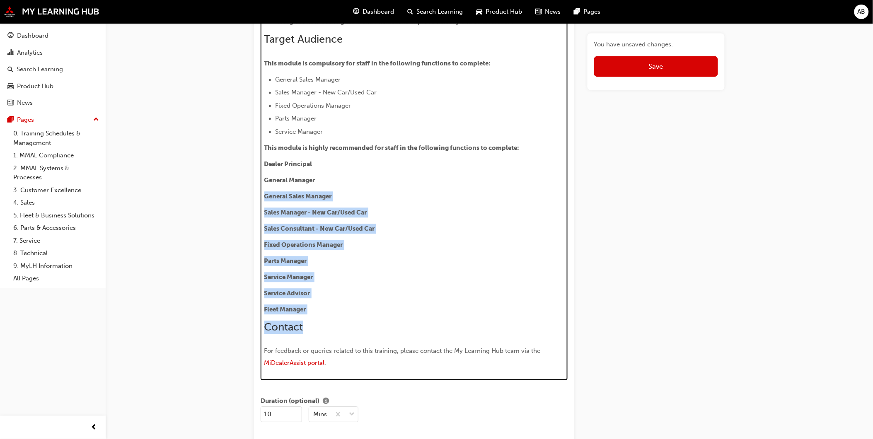
drag, startPoint x: 321, startPoint y: 319, endPoint x: 261, endPoint y: 202, distance: 131.2
click at [261, 202] on div "H1 H2 H3 H4 Overview Dealer Interactions is a new feature within MiDealer Assis…" at bounding box center [414, 119] width 307 height 521
click at [314, 274] on div "Overview Dealer Interactions is a new feature within MiDealer Assist that suppo…" at bounding box center [414, 125] width 300 height 490
click at [318, 295] on p "Service Advisor" at bounding box center [414, 293] width 300 height 10
click at [316, 308] on p "Fleet Manager" at bounding box center [414, 310] width 300 height 10
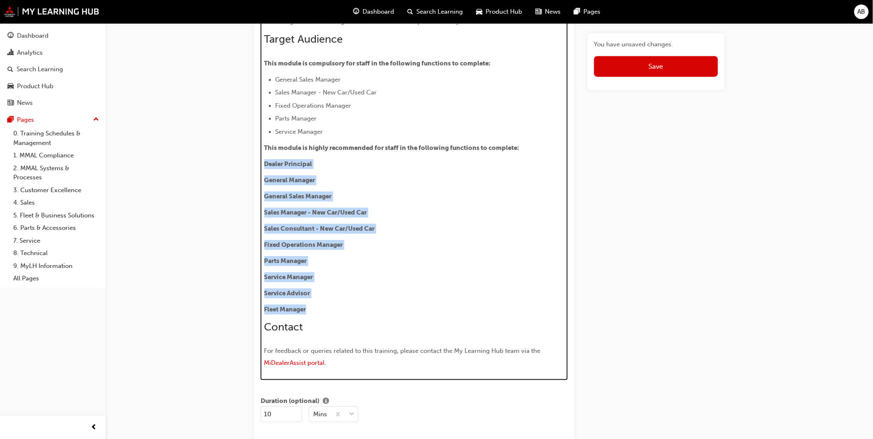
drag, startPoint x: 309, startPoint y: 306, endPoint x: 264, endPoint y: 165, distance: 147.8
click at [264, 165] on div "Overview Dealer Interactions is a new feature within MiDealer Assist that suppo…" at bounding box center [414, 125] width 300 height 490
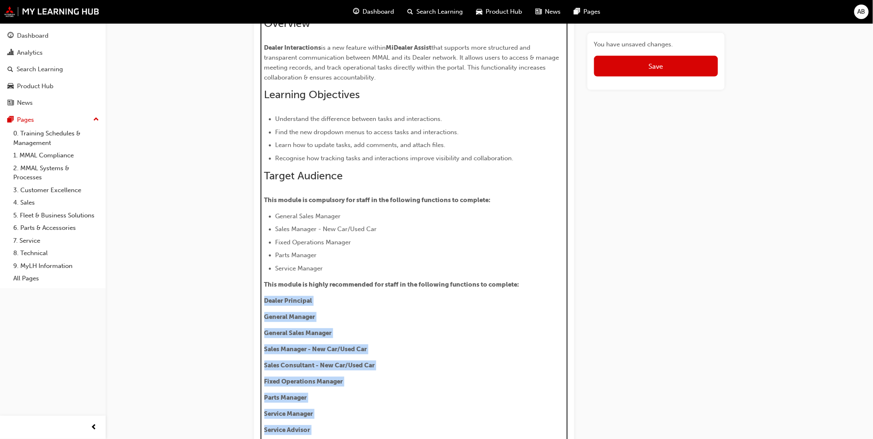
scroll to position [417, 0]
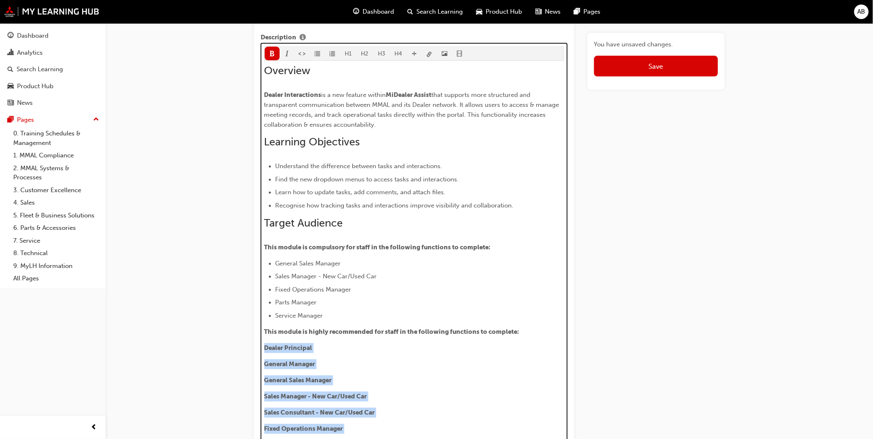
click at [313, 51] on button "button" at bounding box center [317, 54] width 15 height 14
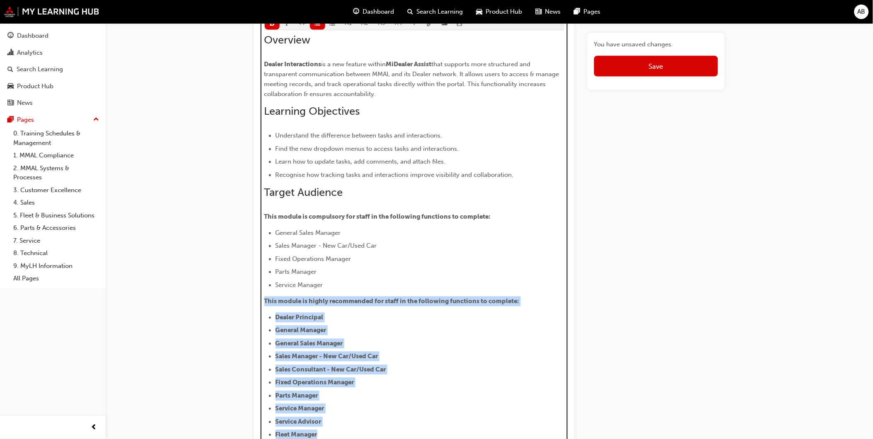
scroll to position [510, 0]
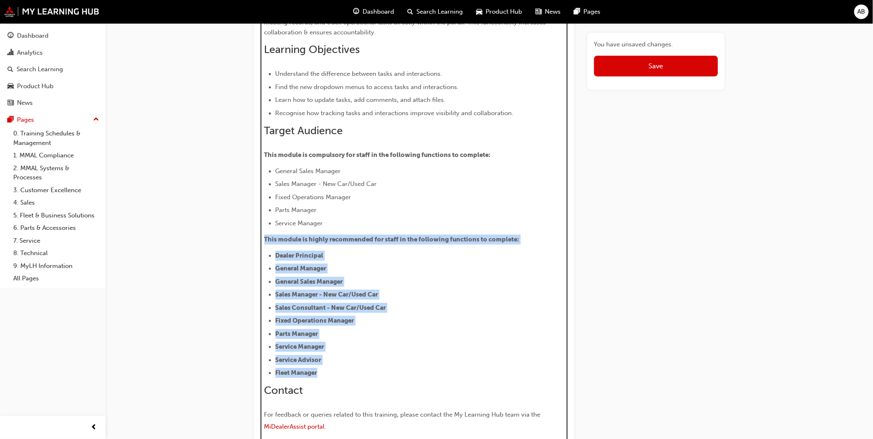
click at [397, 336] on li "Parts Manager" at bounding box center [420, 334] width 289 height 10
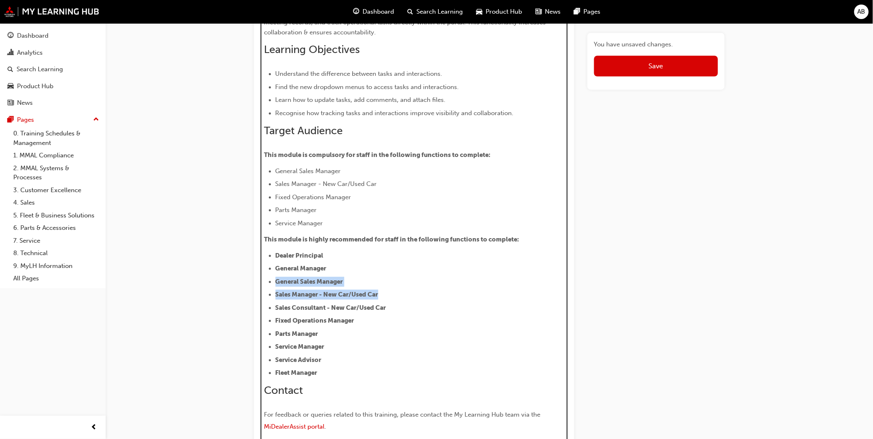
drag, startPoint x: 277, startPoint y: 283, endPoint x: 395, endPoint y: 297, distance: 118.9
click at [395, 297] on ul "Dealer Principal General Manager General Sales Manager Sales Manager - New Car/…" at bounding box center [414, 315] width 300 height 128
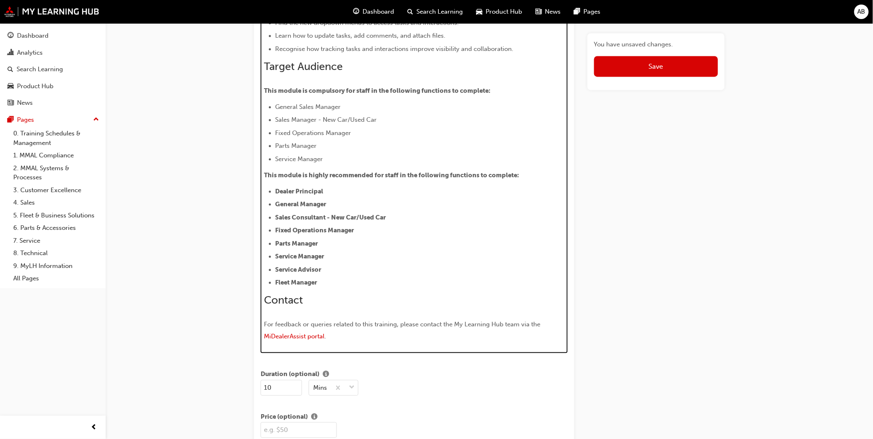
scroll to position [561, 0]
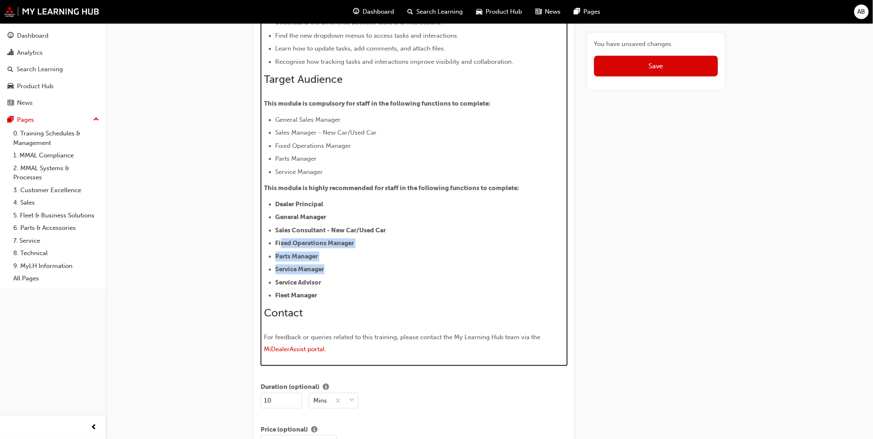
drag, startPoint x: 280, startPoint y: 244, endPoint x: 353, endPoint y: 272, distance: 77.9
click at [353, 272] on ul "Dealer Principal General Manager Sales Consultant - New Car/Used Car Fixed Oper…" at bounding box center [414, 251] width 300 height 102
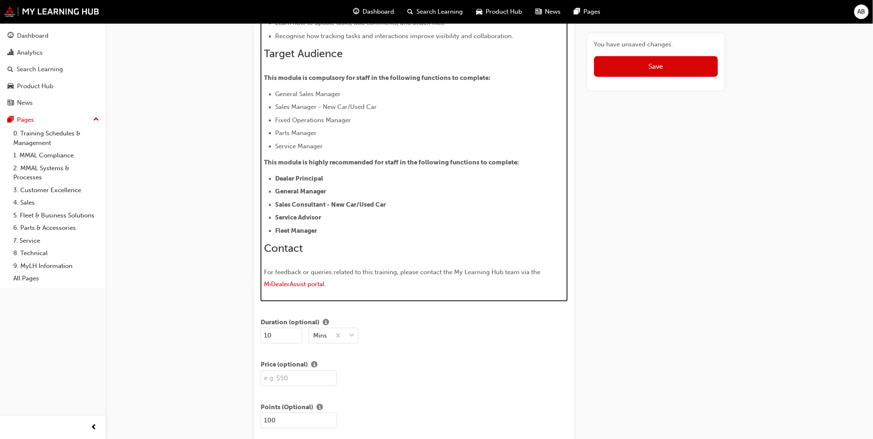
scroll to position [574, 0]
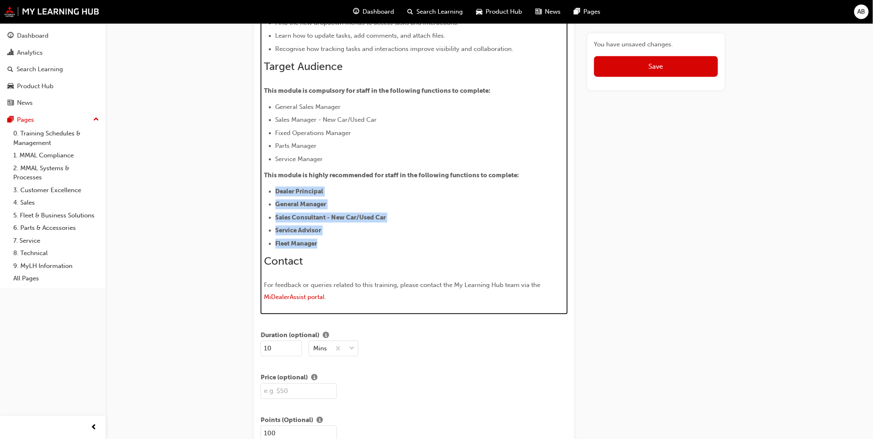
drag, startPoint x: 330, startPoint y: 245, endPoint x: 275, endPoint y: 190, distance: 77.9
click at [275, 190] on ul "Dealer Principal General Manager Sales Consultant - New Car/Used Car Service Ad…" at bounding box center [414, 217] width 300 height 62
click at [396, 240] on ul "Dealer Principal General Manager Sales Consultant - New Car/Used Car Service Ad…" at bounding box center [414, 217] width 300 height 62
click at [378, 259] on h2 "Contact" at bounding box center [414, 261] width 300 height 13
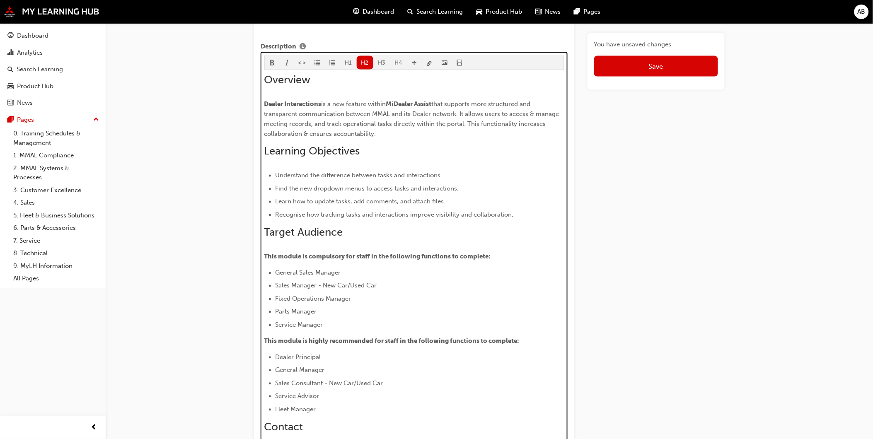
scroll to position [436, 0]
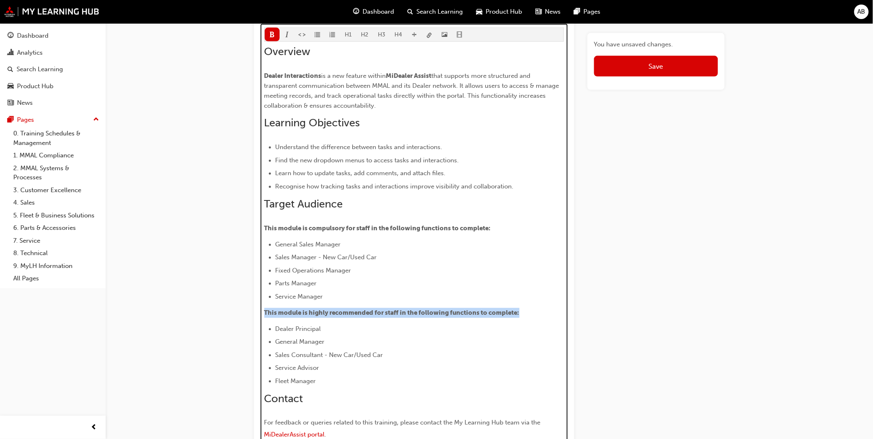
drag, startPoint x: 521, startPoint y: 314, endPoint x: 250, endPoint y: 313, distance: 270.6
click at [351, 318] on p "This module is highly recommended for staff in the following functions to compl…" at bounding box center [414, 313] width 300 height 10
drag, startPoint x: 307, startPoint y: 314, endPoint x: 368, endPoint y: 315, distance: 60.5
click at [368, 315] on span "This module is highly recommended for staff in the following functions to compl…" at bounding box center [385, 313] width 242 height 7
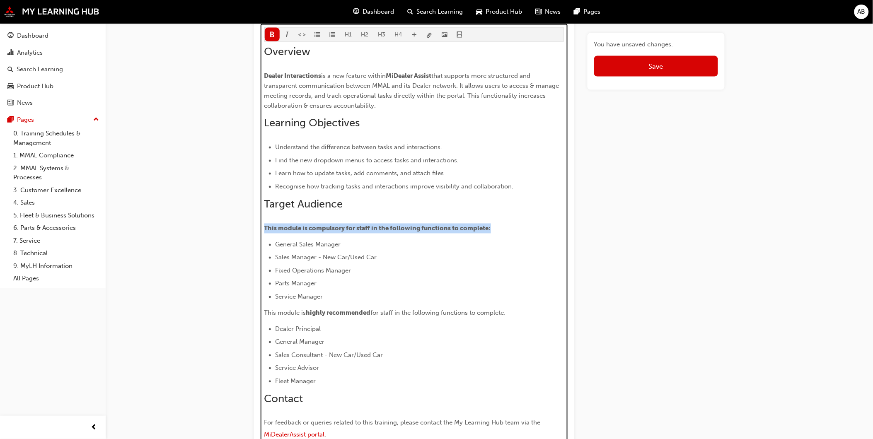
drag, startPoint x: 266, startPoint y: 229, endPoint x: 507, endPoint y: 232, distance: 240.8
click at [507, 232] on p "This module is compulsory for staff in the following functions to complete:" at bounding box center [414, 229] width 300 height 10
click at [317, 229] on span "This module is compulsory for staff in the following functions to complete:" at bounding box center [371, 228] width 215 height 7
click at [523, 297] on li "Service Manager" at bounding box center [420, 297] width 289 height 10
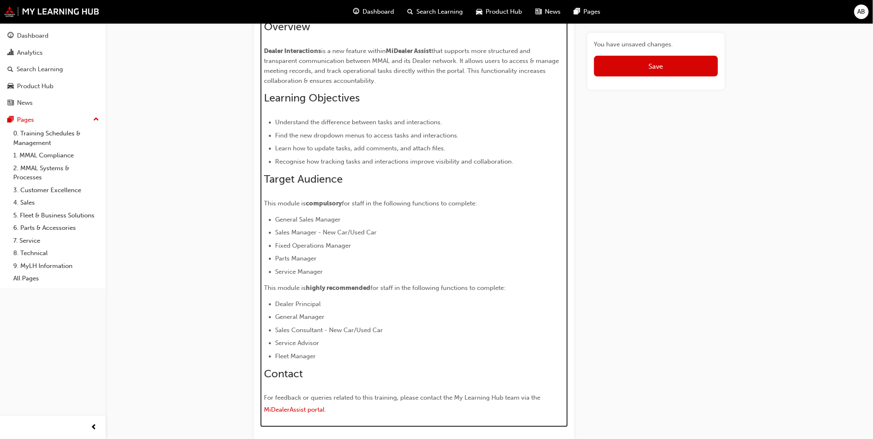
scroll to position [460, 0]
click at [496, 355] on li "Fleet Manager" at bounding box center [420, 358] width 289 height 10
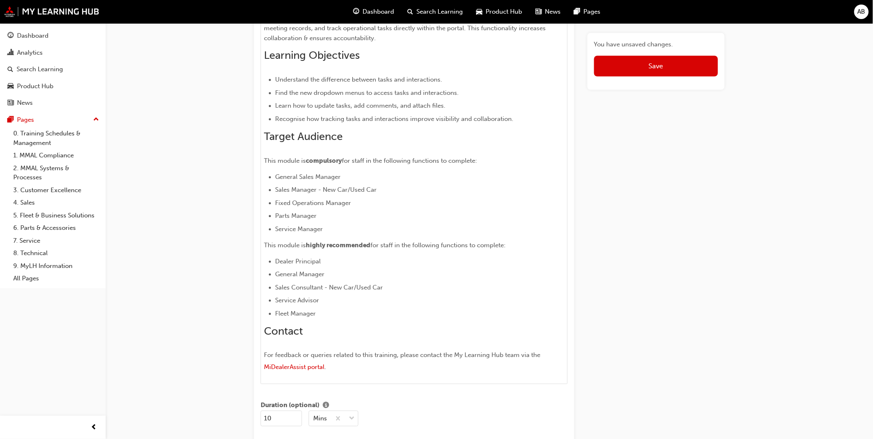
scroll to position [349, 0]
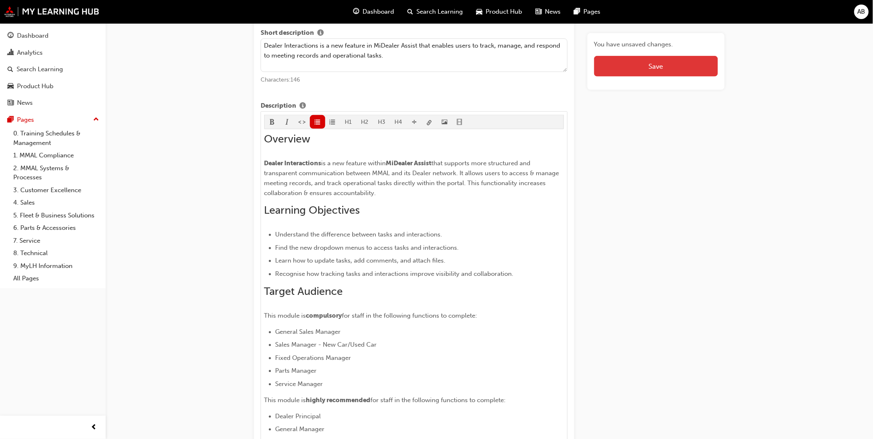
click at [641, 74] on button "Save" at bounding box center [656, 66] width 124 height 21
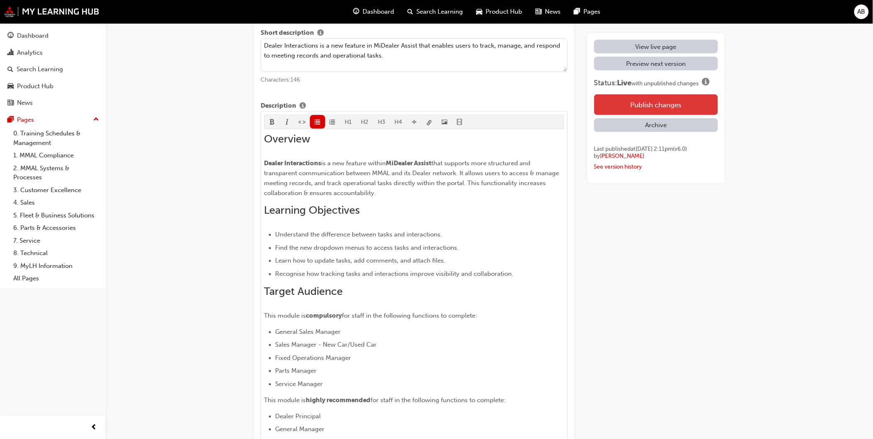
click at [630, 105] on button "Publish changes" at bounding box center [656, 104] width 124 height 21
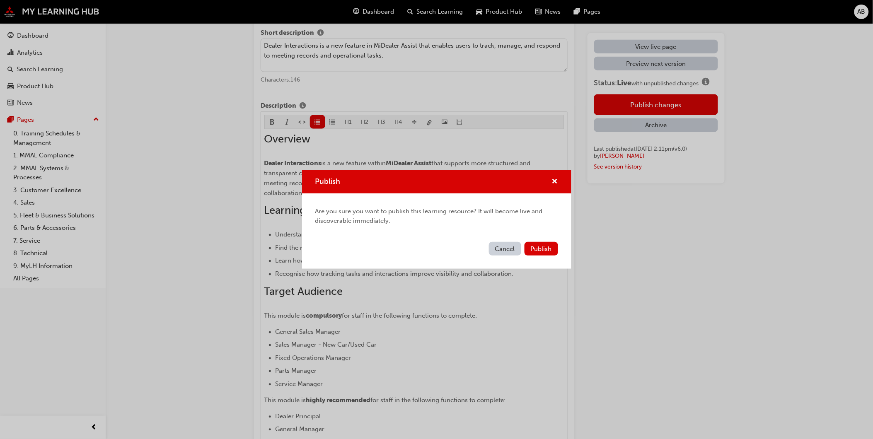
click at [535, 256] on div "Cancel Publish" at bounding box center [436, 254] width 269 height 30
click at [539, 249] on span "Publish" at bounding box center [541, 248] width 21 height 7
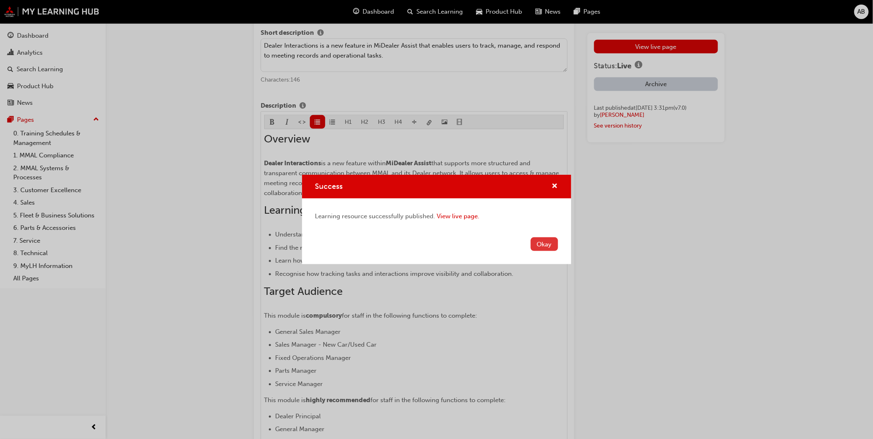
click at [542, 238] on button "Okay" at bounding box center [544, 244] width 27 height 14
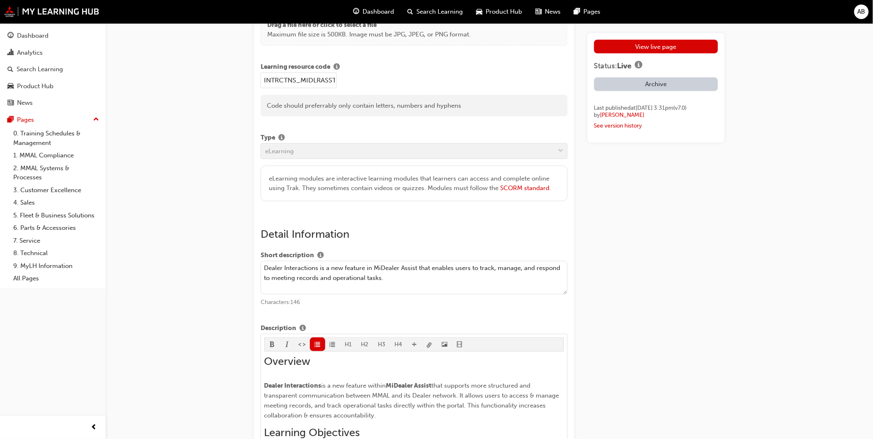
scroll to position [119, 0]
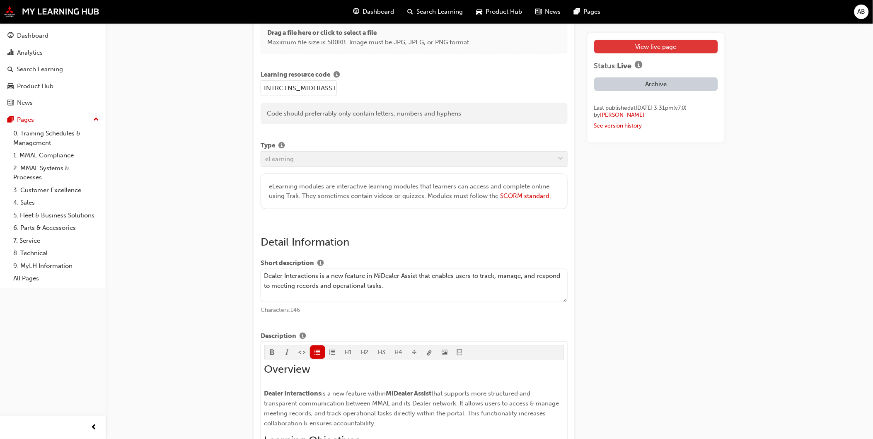
click at [658, 42] on link "View live page" at bounding box center [656, 47] width 124 height 14
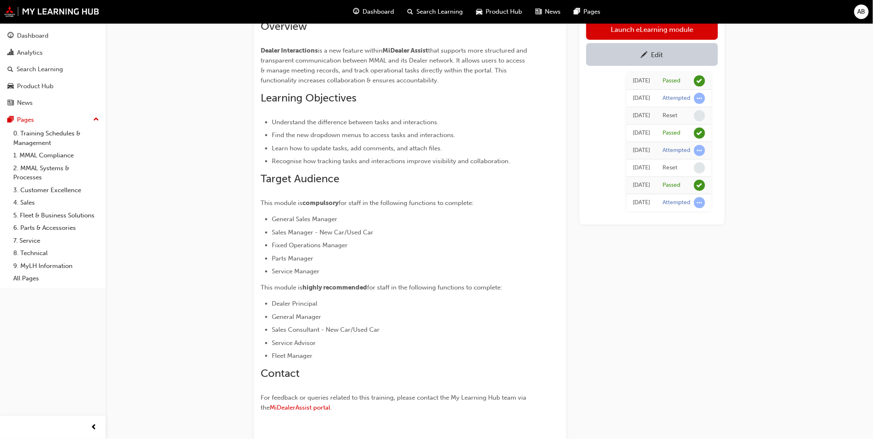
scroll to position [46, 0]
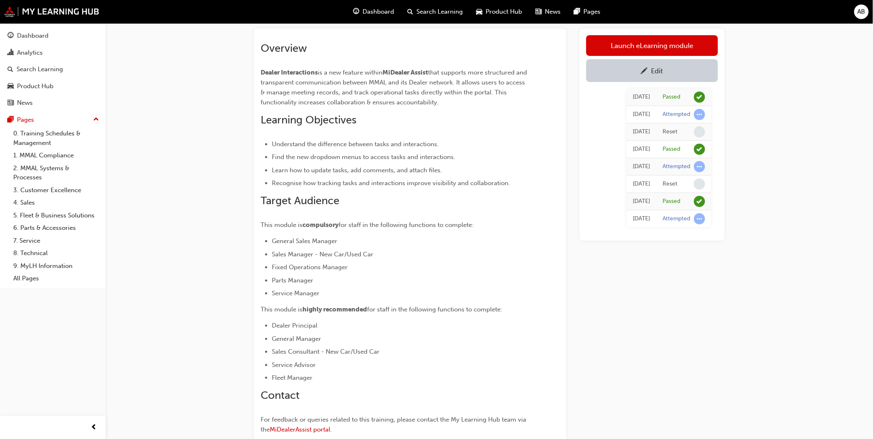
click at [635, 71] on div "Edit" at bounding box center [652, 70] width 119 height 10
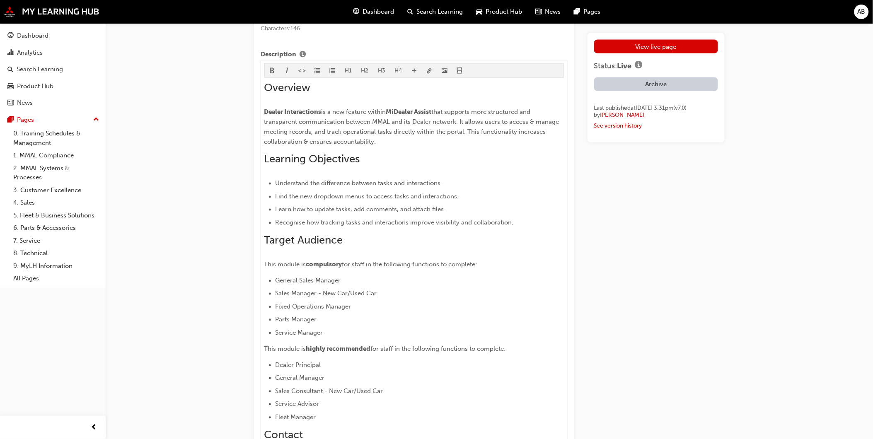
scroll to position [460, 0]
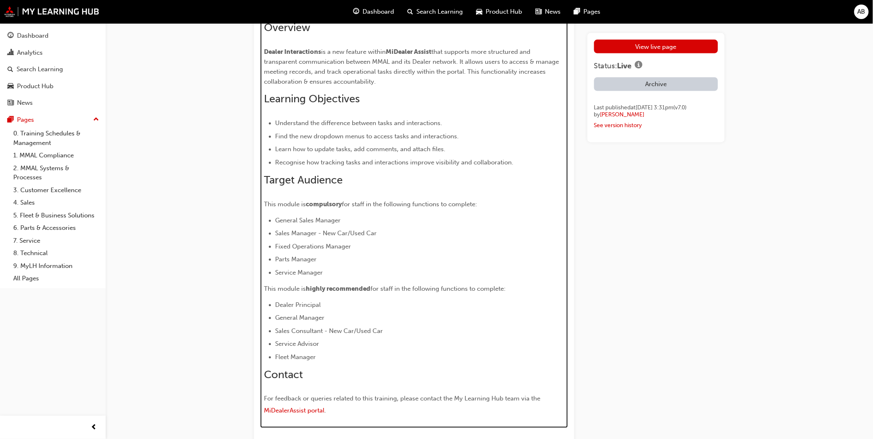
click at [334, 307] on li "Dealer Principal" at bounding box center [420, 305] width 289 height 10
drag, startPoint x: 315, startPoint y: 317, endPoint x: 316, endPoint y: 313, distance: 4.2
click at [316, 313] on ul "Dealer Principal General Manager Sales Consultant - New Car/Used Car Service Ad…" at bounding box center [414, 331] width 300 height 62
drag, startPoint x: 322, startPoint y: 357, endPoint x: 276, endPoint y: 331, distance: 53.1
click at [276, 331] on ul "Dealer Principal General Manager Sales Consultant - New Car/Used Car Service Ad…" at bounding box center [414, 331] width 300 height 62
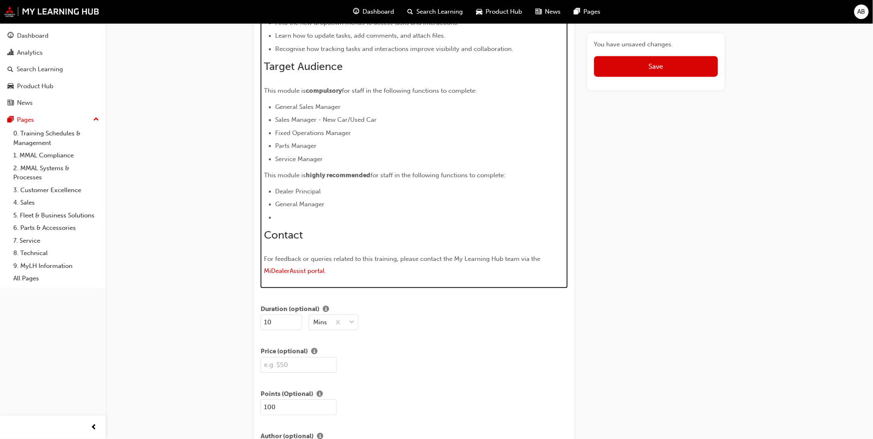
scroll to position [561, 0]
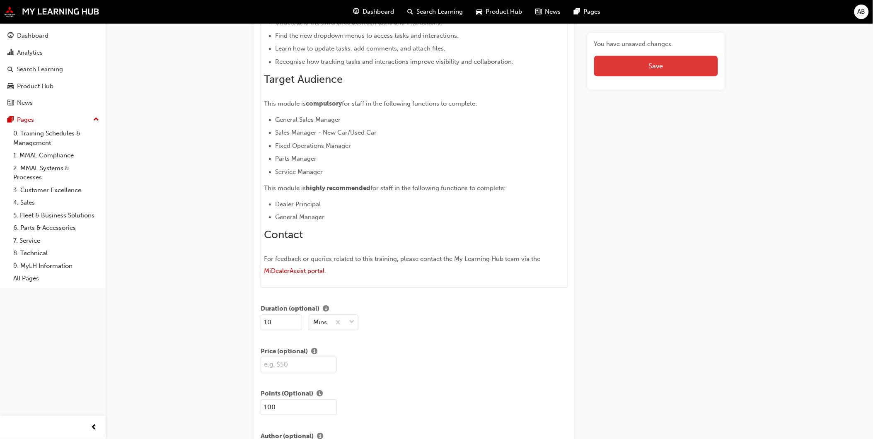
click at [648, 65] on button "Save" at bounding box center [656, 66] width 124 height 21
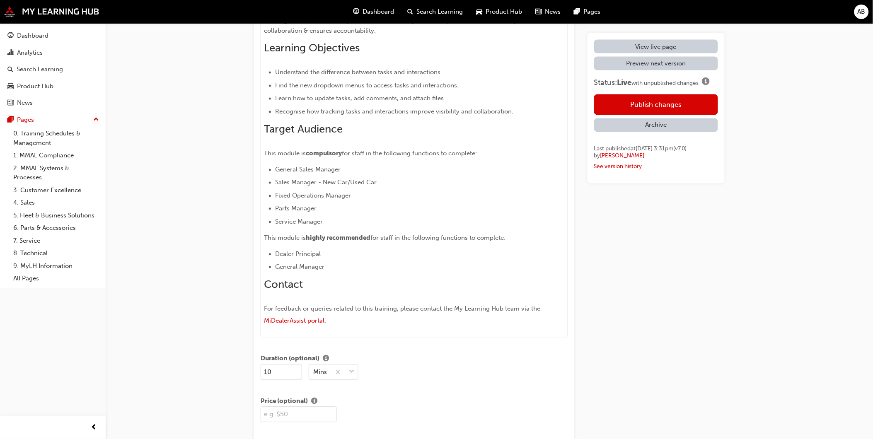
scroll to position [469, 0]
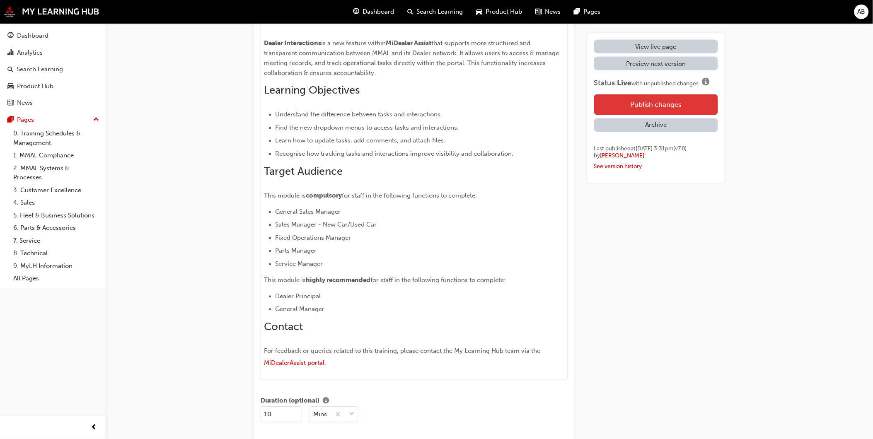
click at [695, 105] on button "Publish changes" at bounding box center [656, 104] width 124 height 21
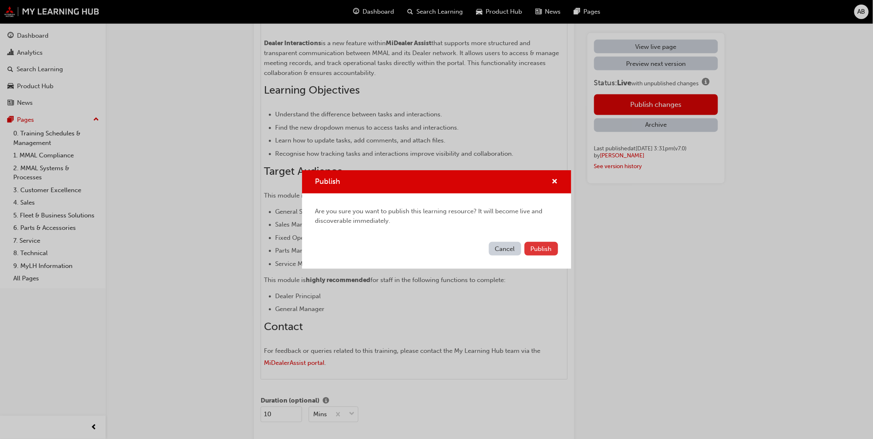
click at [552, 255] on button "Publish" at bounding box center [542, 249] width 34 height 14
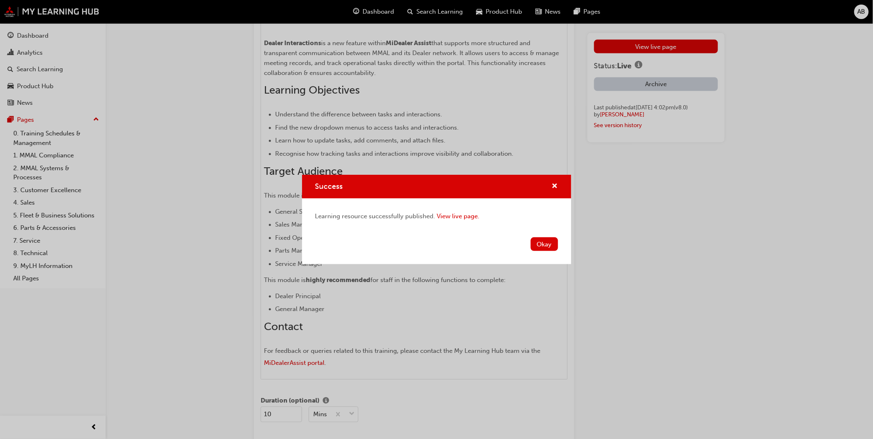
click at [545, 242] on button "Okay" at bounding box center [544, 244] width 27 height 14
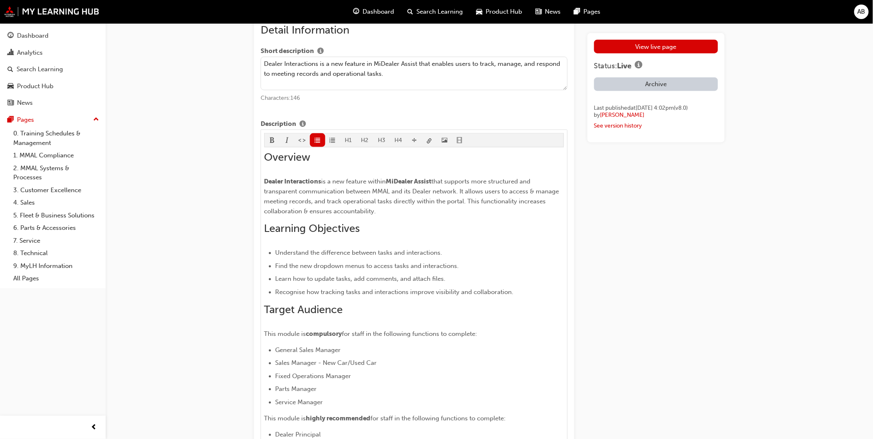
click at [655, 43] on link "View live page" at bounding box center [656, 47] width 124 height 14
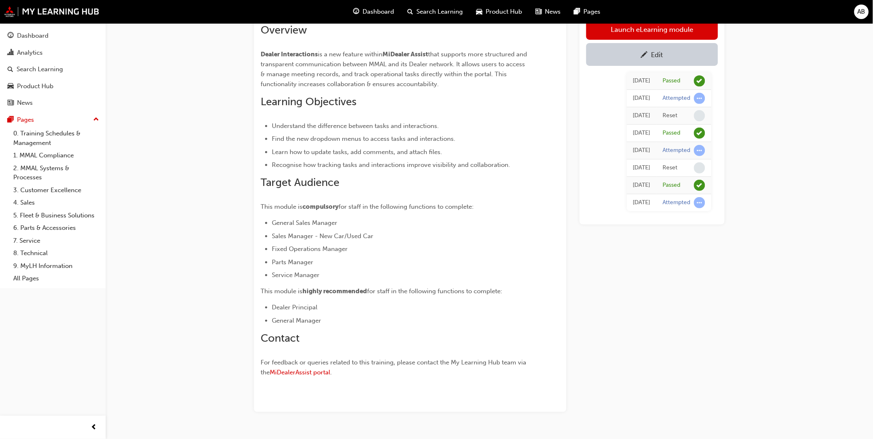
scroll to position [85, 0]
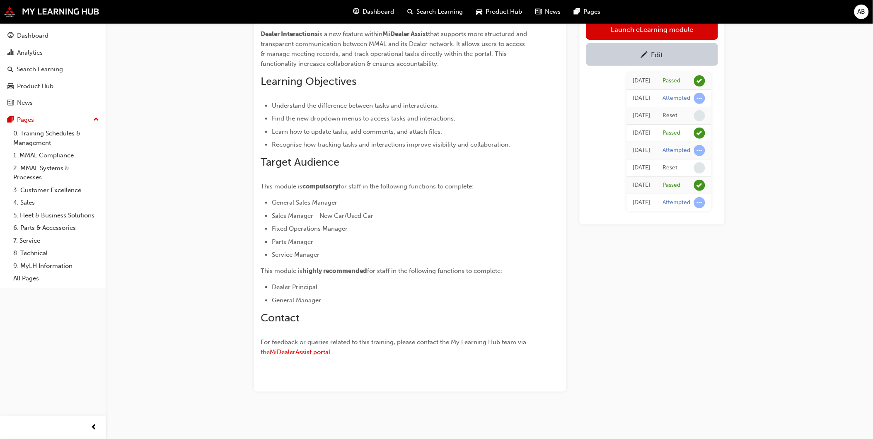
drag, startPoint x: 273, startPoint y: 184, endPoint x: 523, endPoint y: 186, distance: 249.9
click at [523, 186] on p "This module is compulsory for staff in the following functions to complete:" at bounding box center [395, 187] width 269 height 10
drag, startPoint x: 523, startPoint y: 186, endPoint x: 380, endPoint y: 215, distance: 145.2
click at [381, 215] on li "Sales Manager - New Car/Used Car" at bounding box center [401, 216] width 258 height 10
drag, startPoint x: 271, startPoint y: 196, endPoint x: 378, endPoint y: 255, distance: 122.4
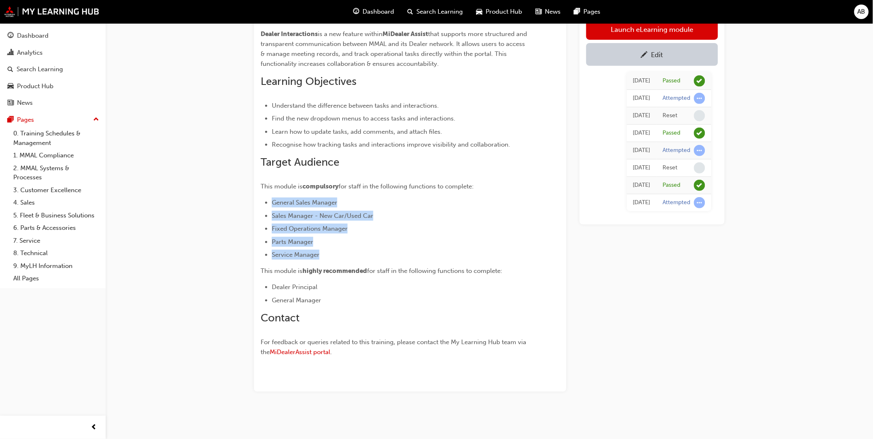
click at [378, 255] on div "Overview Dealer Interactions is a new feature within MiDealer Assist that suppo…" at bounding box center [395, 181] width 269 height 356
drag, startPoint x: 378, startPoint y: 255, endPoint x: 378, endPoint y: 284, distance: 29.0
click at [379, 284] on li "Dealer Principal" at bounding box center [401, 287] width 258 height 10
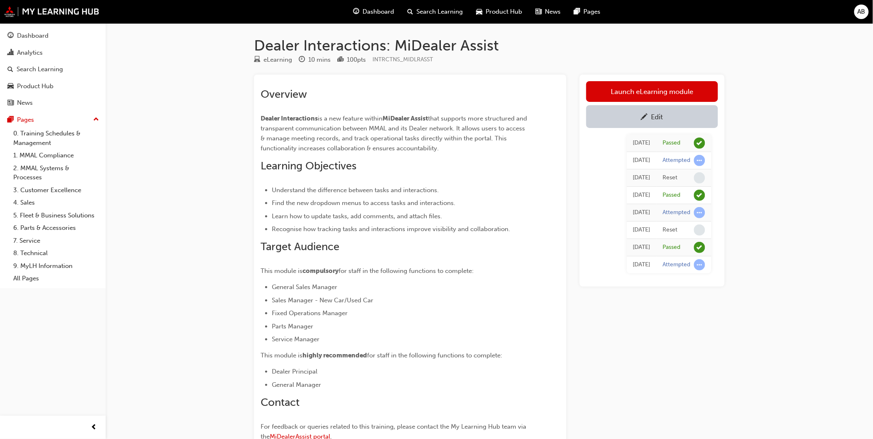
click at [681, 68] on div "Dealer Interactions: MiDealer Assist eLearning 10 mins 100 pts INTRCTNS_MIDLRAS…" at bounding box center [489, 269] width 497 height 467
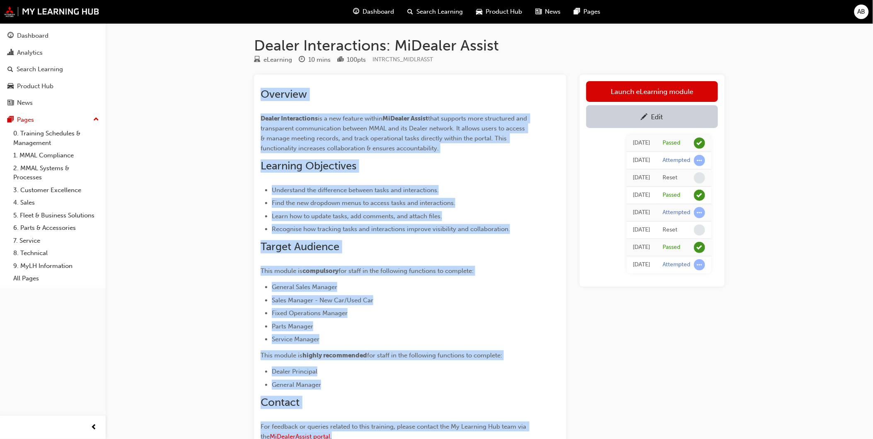
click at [361, 162] on h2 "Learning Objectives" at bounding box center [395, 166] width 269 height 13
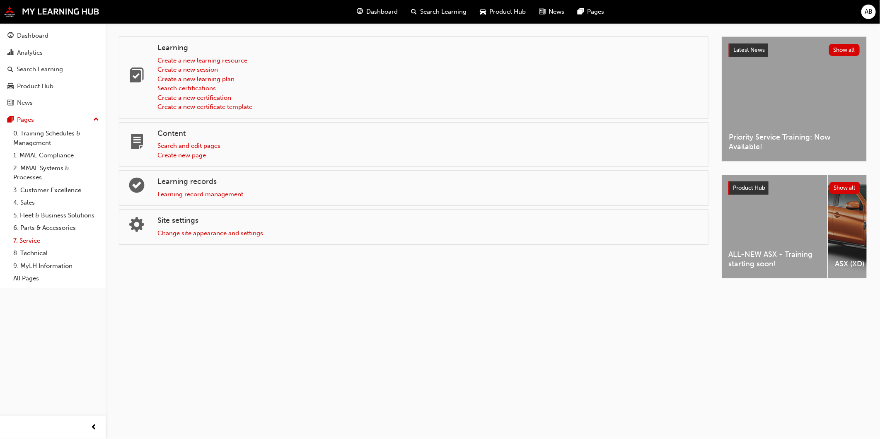
click at [53, 245] on link "7. Service" at bounding box center [56, 241] width 92 height 13
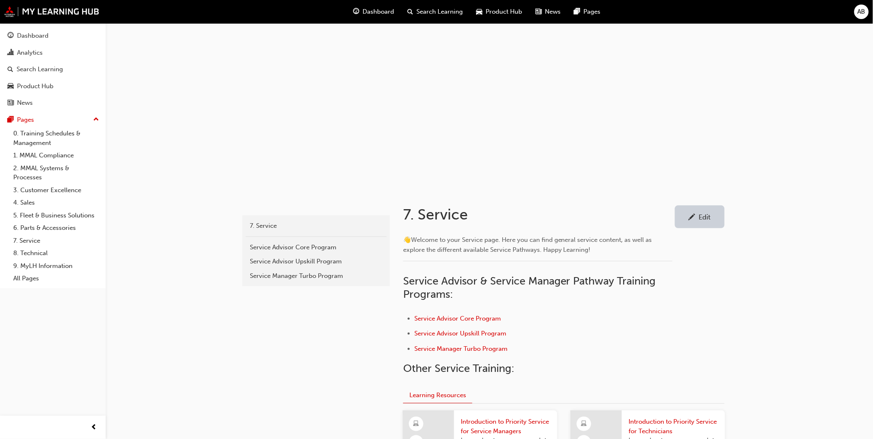
click at [280, 247] on div "Service Advisor Core Program" at bounding box center [316, 248] width 133 height 10
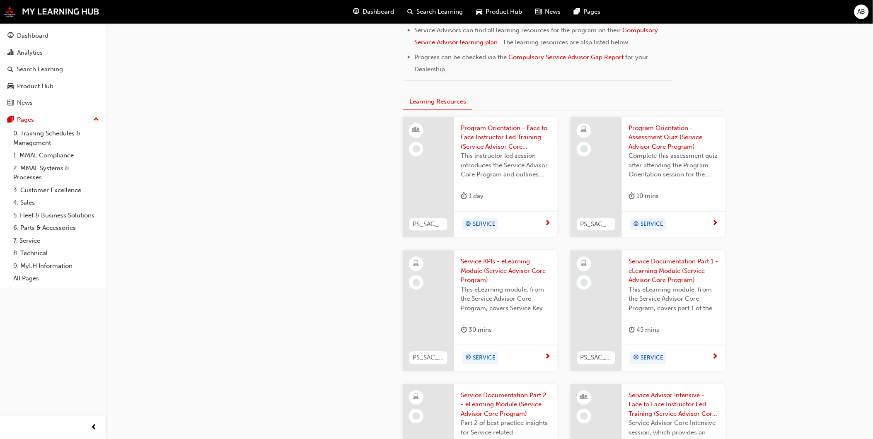
scroll to position [414, 0]
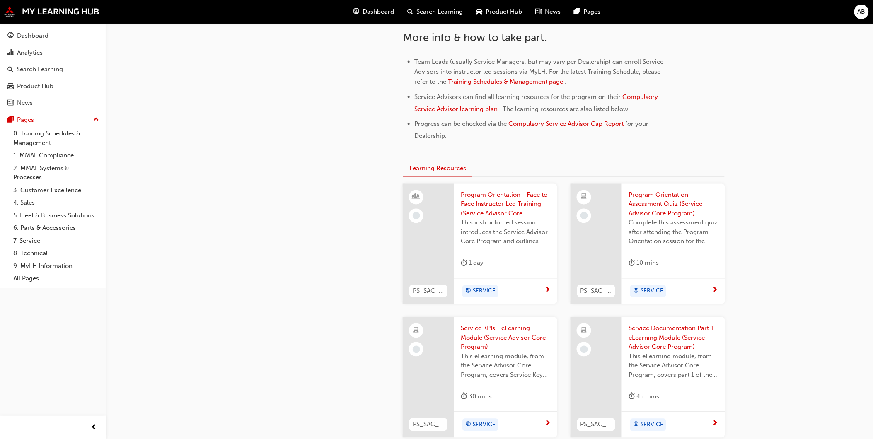
drag, startPoint x: 668, startPoint y: 192, endPoint x: 776, endPoint y: 196, distance: 107.8
click at [661, 205] on span "Program Orientation - Assessment Quiz (Service Advisor Core Program)" at bounding box center [674, 205] width 90 height 28
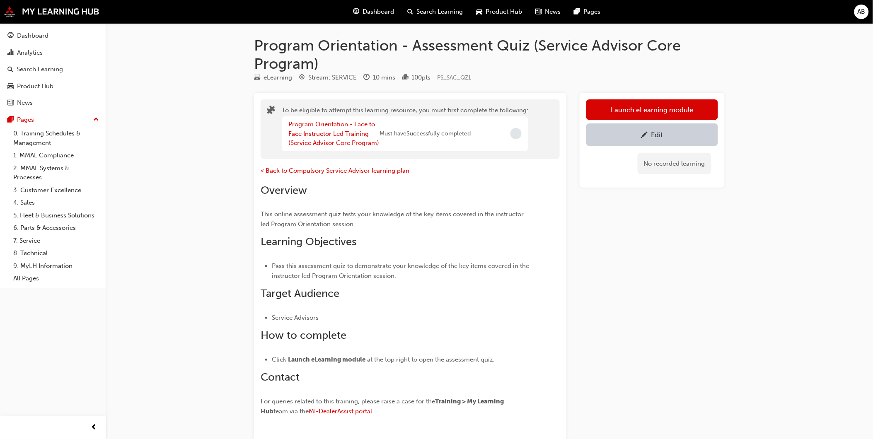
click at [566, 233] on div "To be eligible to attempt this learning resource, you must first complete the f…" at bounding box center [489, 272] width 471 height 358
click at [661, 104] on button "Launch eLearning module" at bounding box center [652, 109] width 132 height 21
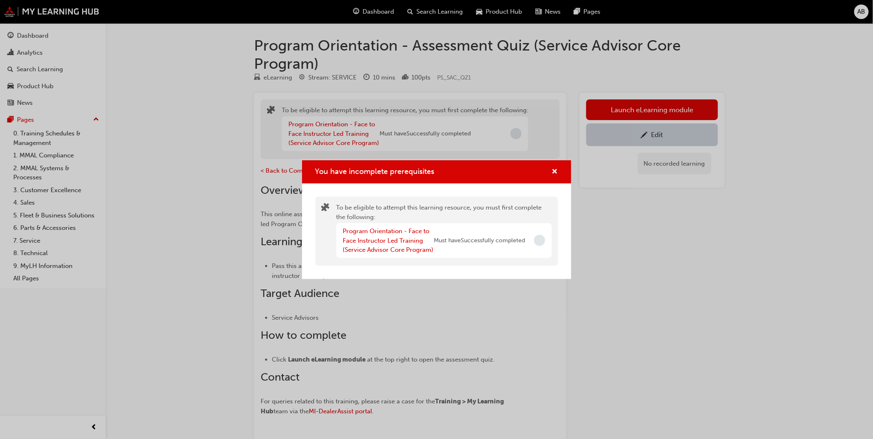
click at [541, 237] on span "Incomplete" at bounding box center [539, 240] width 11 height 11
drag, startPoint x: 533, startPoint y: 256, endPoint x: 524, endPoint y: 254, distance: 8.9
click at [534, 256] on div "Program Orientation - Face to Face Instructor Led Training (Service Advisor Cor…" at bounding box center [443, 240] width 215 height 35
drag, startPoint x: 568, startPoint y: 168, endPoint x: 563, endPoint y: 170, distance: 5.2
click at [568, 168] on div "You have incomplete prerequisites" at bounding box center [436, 172] width 269 height 24
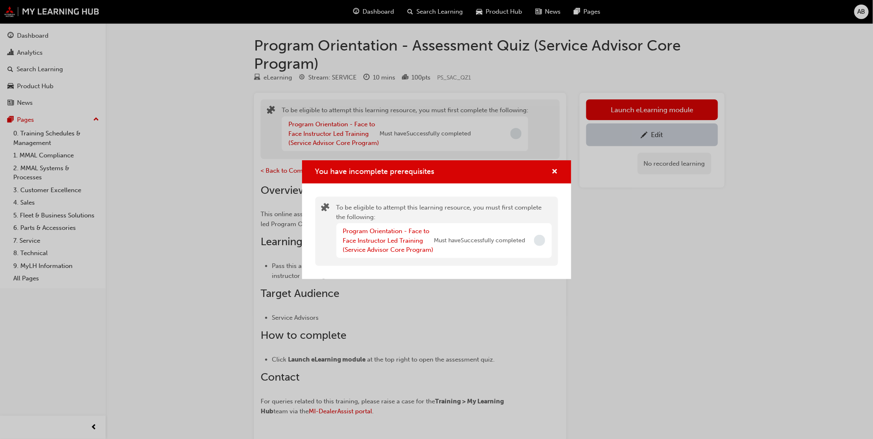
drag, startPoint x: 563, startPoint y: 170, endPoint x: 563, endPoint y: 177, distance: 6.6
click at [563, 175] on div "You have incomplete prerequisites" at bounding box center [436, 172] width 269 height 24
click at [560, 176] on div "You have incomplete prerequisites" at bounding box center [436, 172] width 269 height 24
click at [554, 171] on span "cross-icon" at bounding box center [555, 172] width 6 height 7
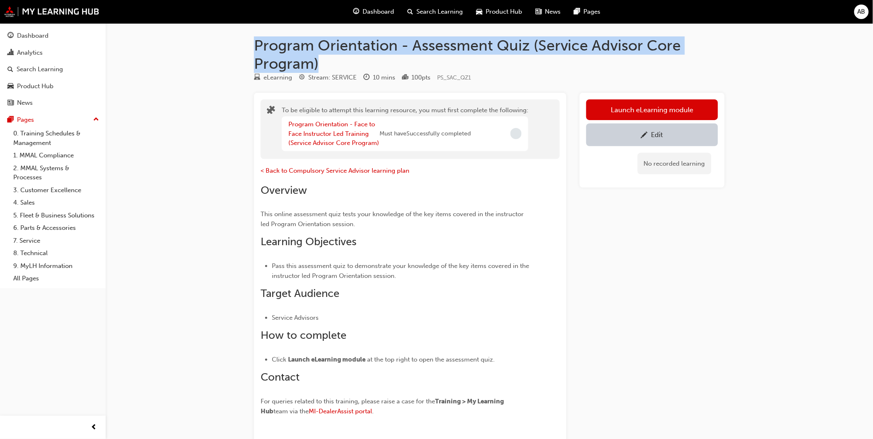
drag, startPoint x: 342, startPoint y: 65, endPoint x: 255, endPoint y: 46, distance: 89.0
click at [255, 46] on h1 "Program Orientation - Assessment Quiz (Service Advisor Core Program)" at bounding box center [489, 54] width 471 height 36
